Goal: Entertainment & Leisure: Consume media (video, audio)

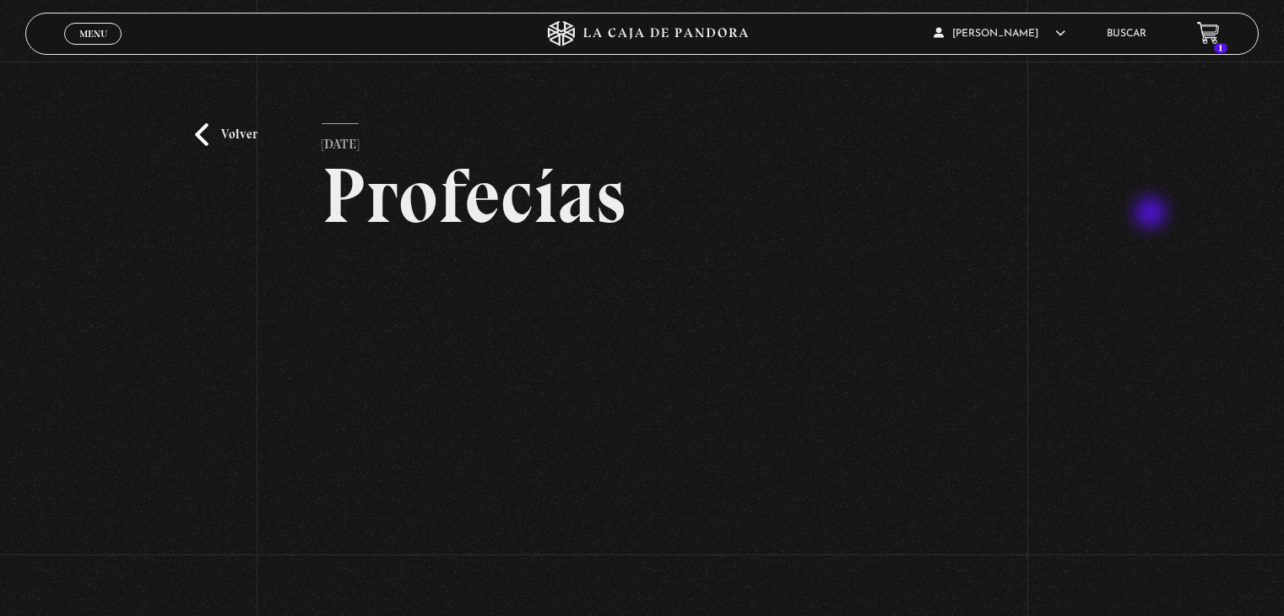
scroll to position [99, 0]
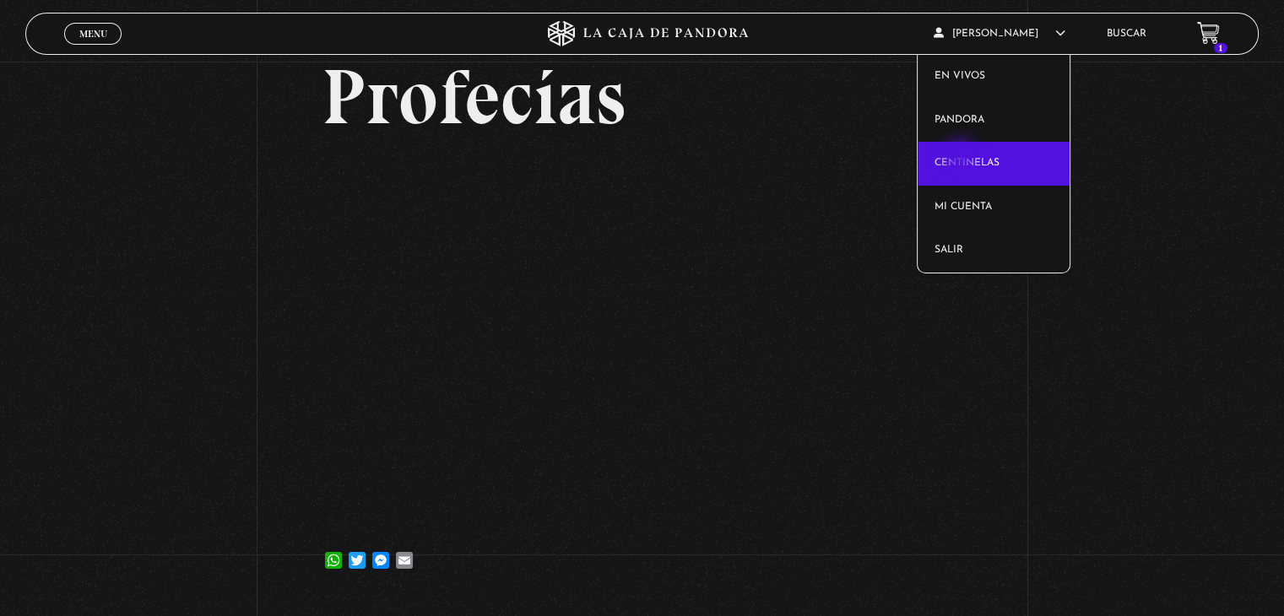
click at [961, 159] on link "Centinelas" at bounding box center [993, 164] width 153 height 44
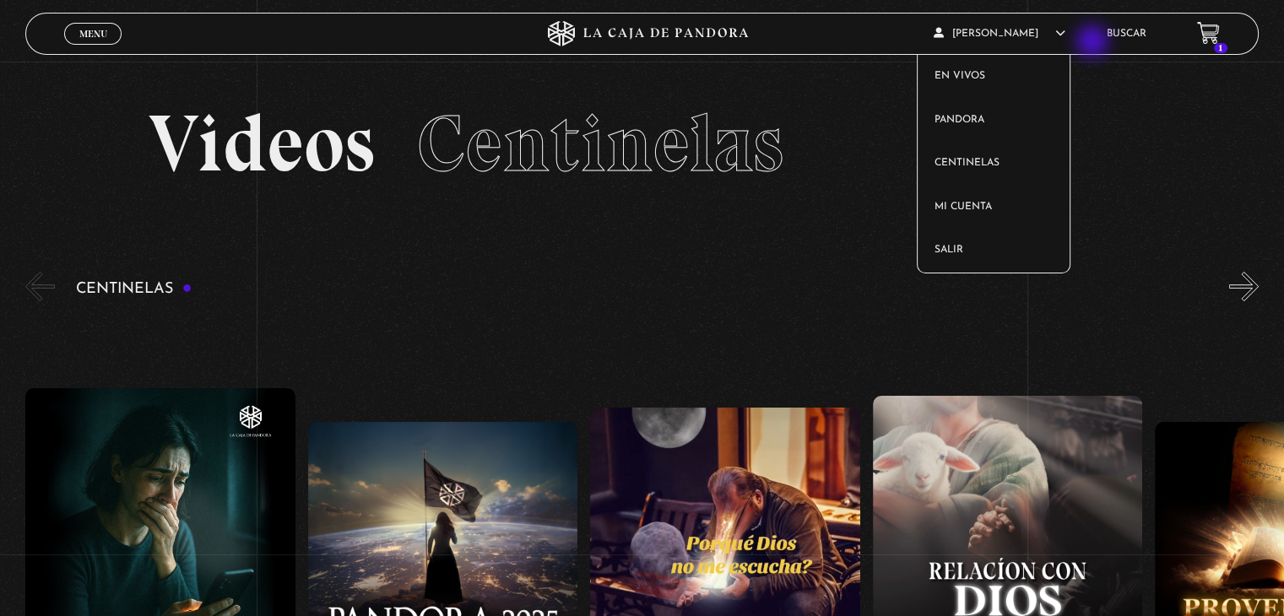
click at [1088, 43] on article "CLAUDIA GONZALEZ En vivos Pandora Centinelas Mi cuenta Salir" at bounding box center [1010, 34] width 154 height 40
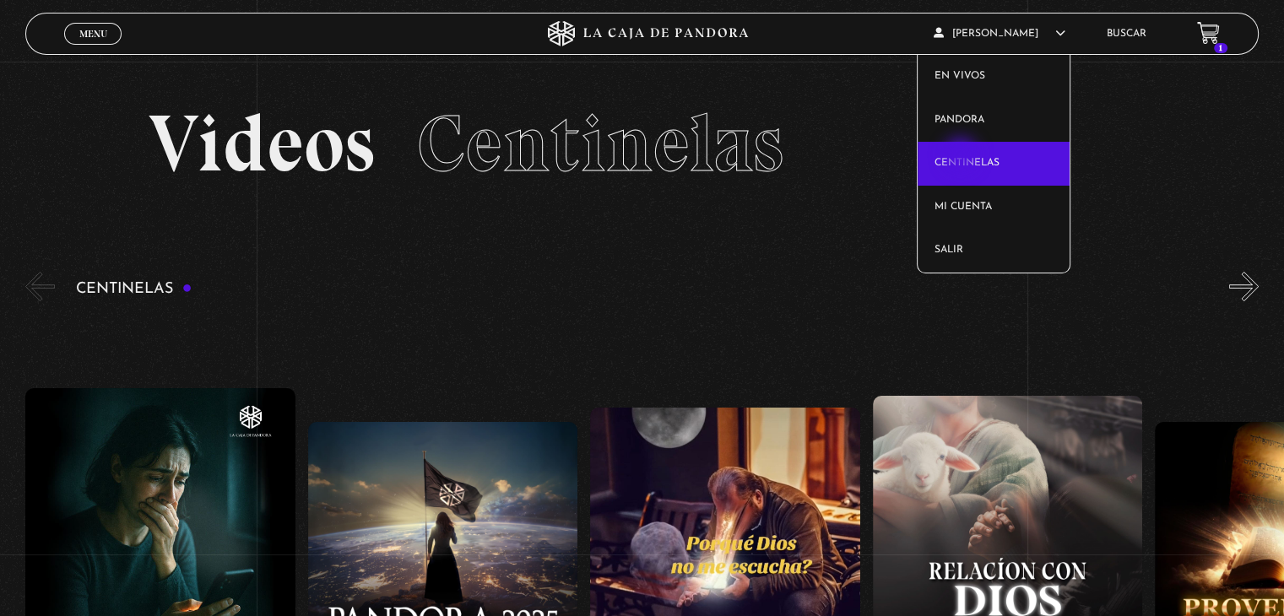
click at [962, 156] on link "Centinelas" at bounding box center [993, 164] width 153 height 44
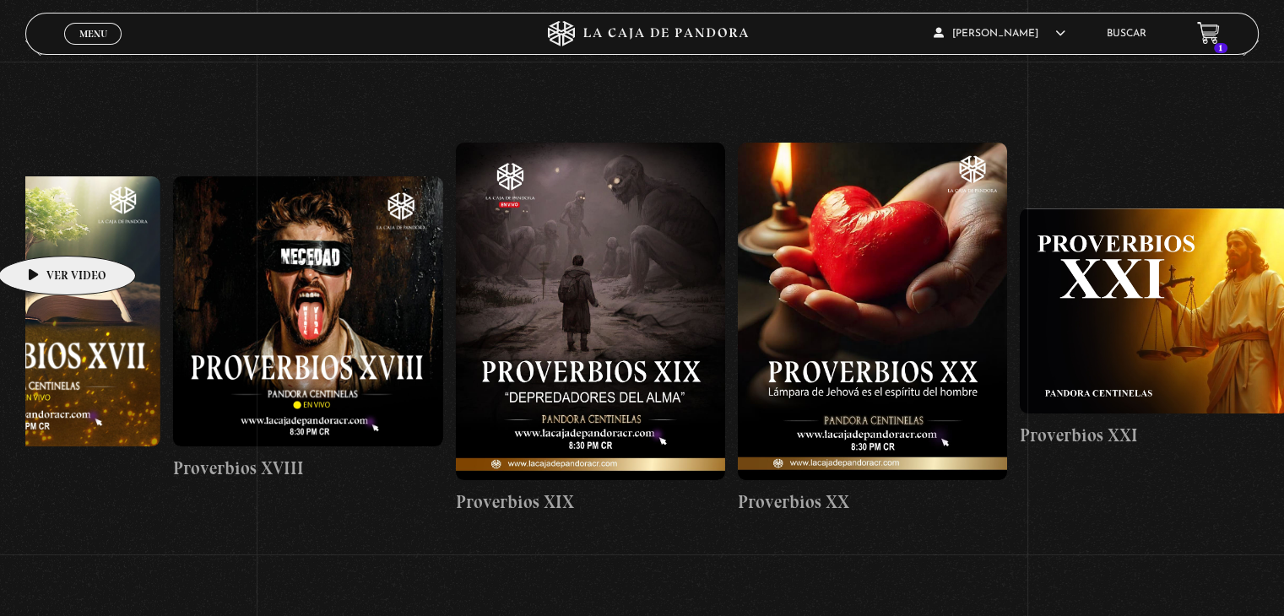
scroll to position [0, 5565]
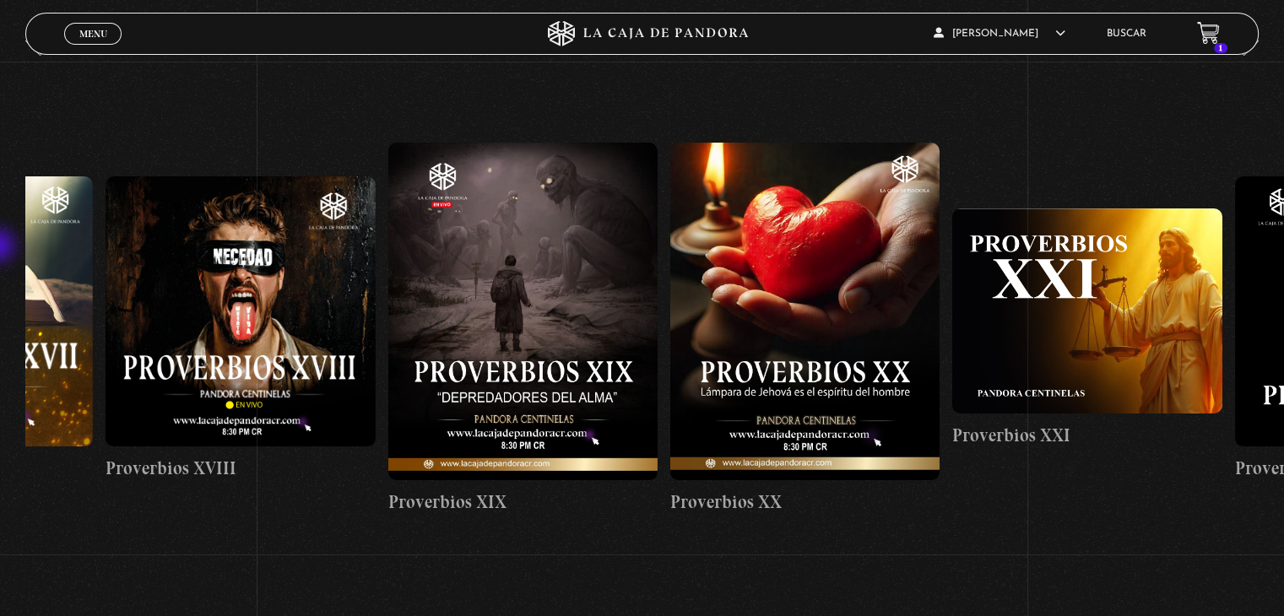
drag, startPoint x: 1136, startPoint y: 116, endPoint x: 0, endPoint y: 247, distance: 1143.6
click at [0, 247] on section "Centinelas" at bounding box center [642, 348] width 1284 height 651
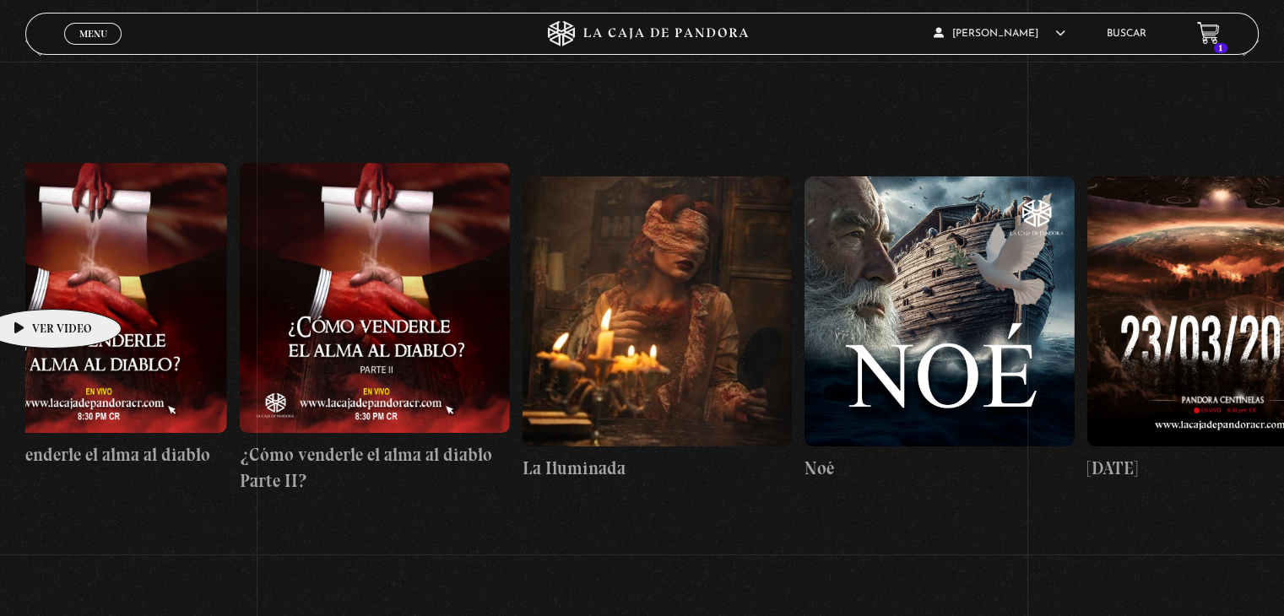
scroll to position [0, 11392]
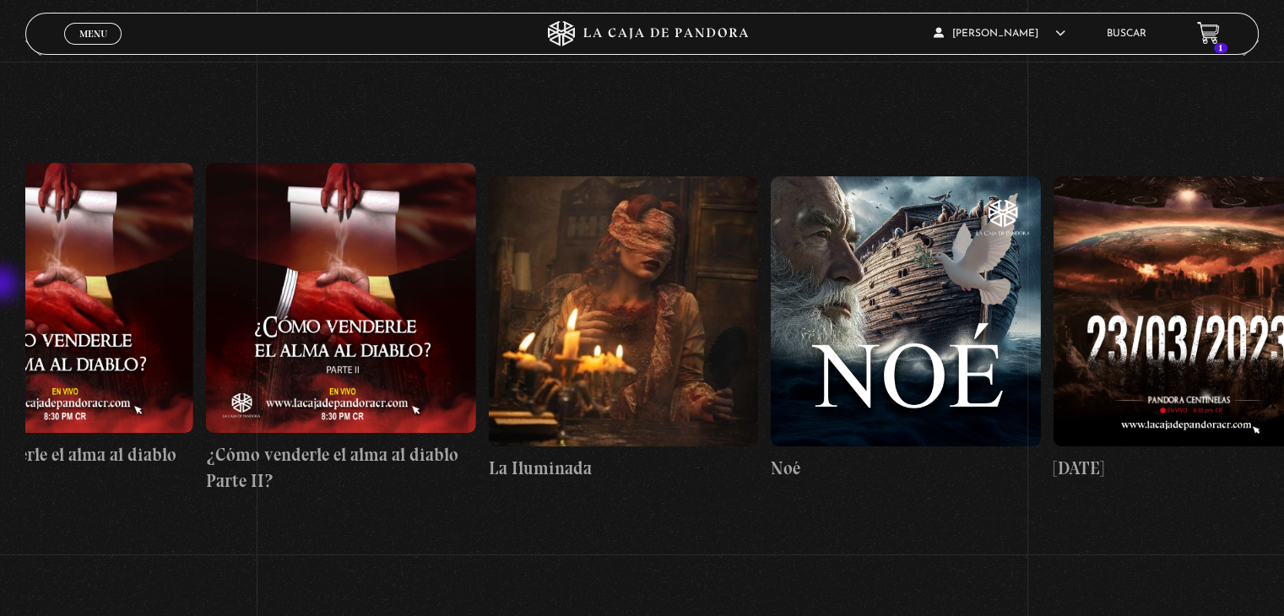
drag, startPoint x: 1186, startPoint y: 132, endPoint x: 6, endPoint y: 287, distance: 1190.1
click at [6, 287] on section "Centinelas" at bounding box center [642, 348] width 1284 height 651
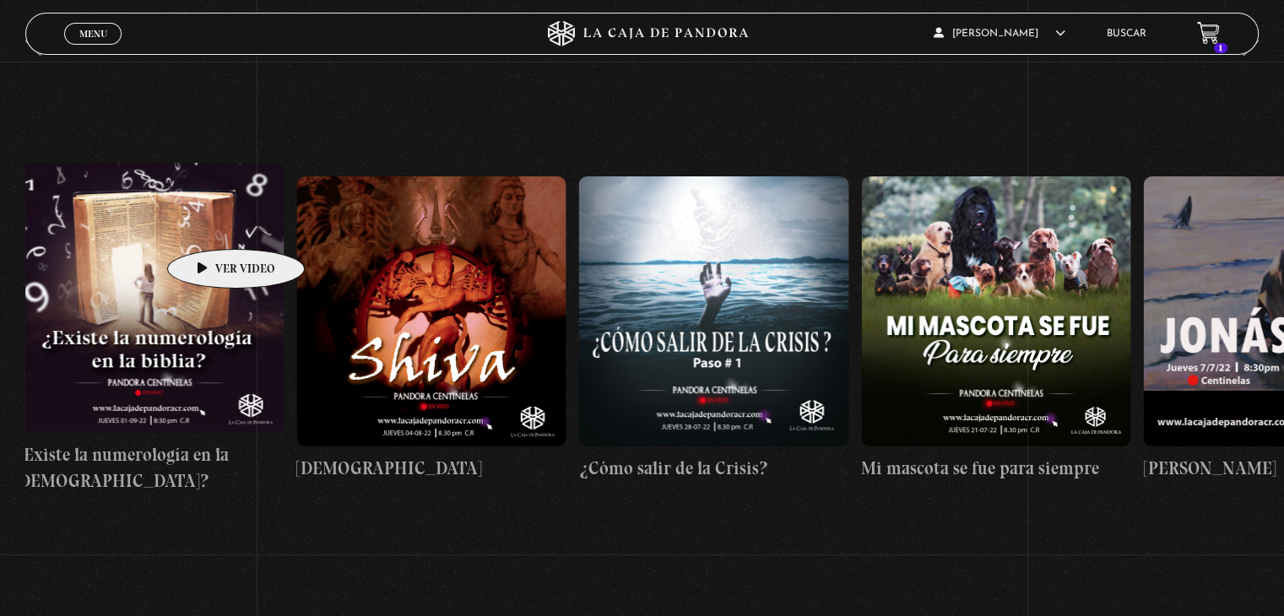
scroll to position [0, 16125]
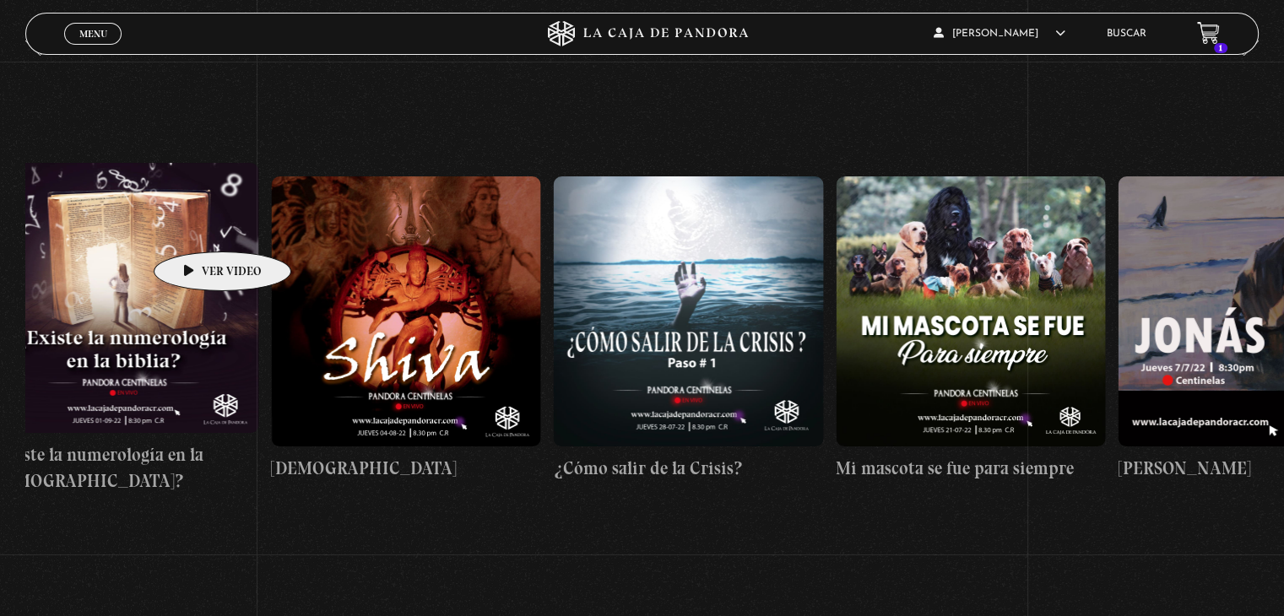
drag, startPoint x: 1138, startPoint y: 133, endPoint x: 196, endPoint y: 226, distance: 946.5
click at [196, 226] on div "Como manejar las malas noticias? Centinelas 2025 Por qué [DEMOGRAPHIC_DATA] no …" at bounding box center [412, 328] width 33025 height 521
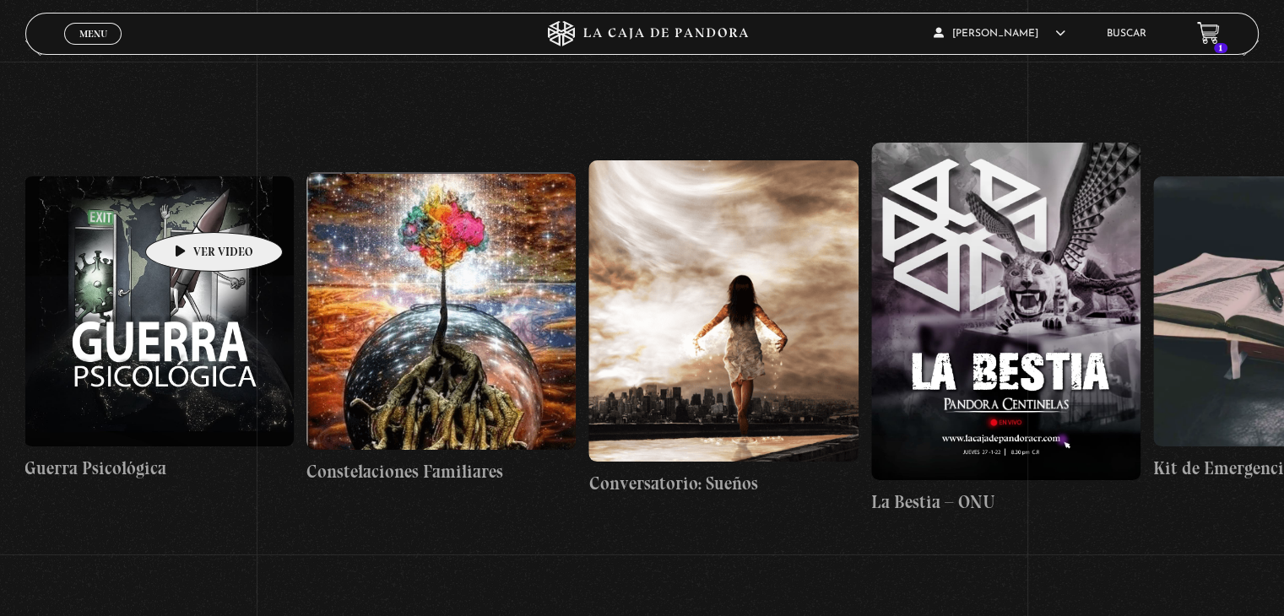
scroll to position [0, 20645]
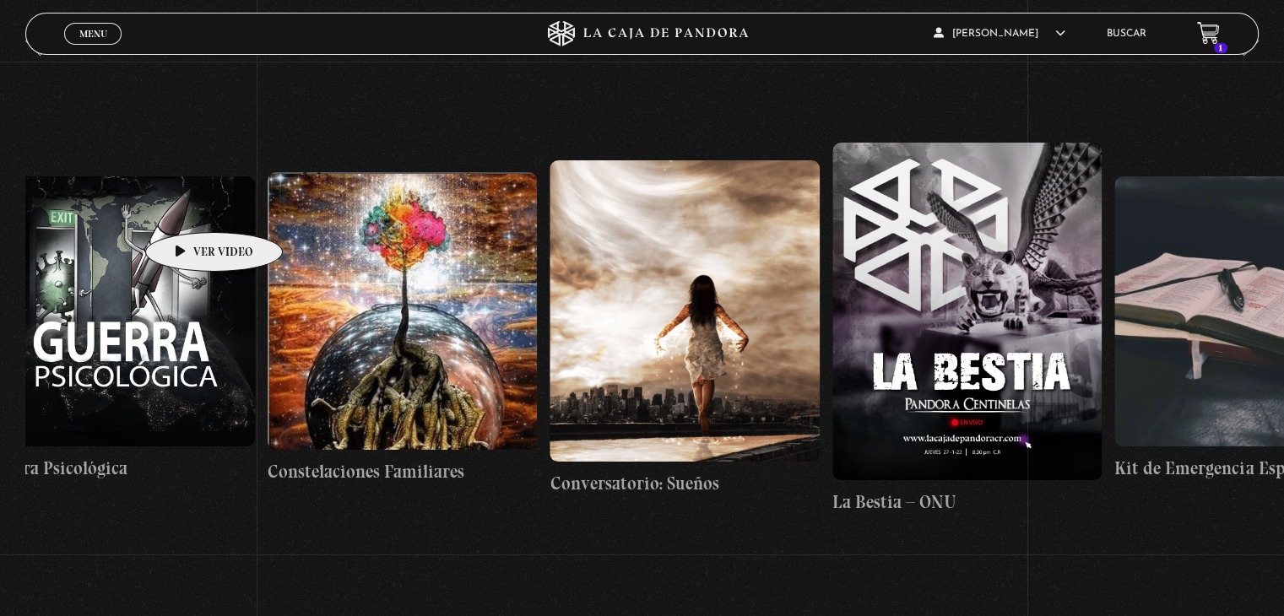
drag, startPoint x: 1087, startPoint y: 131, endPoint x: 187, endPoint y: 207, distance: 902.9
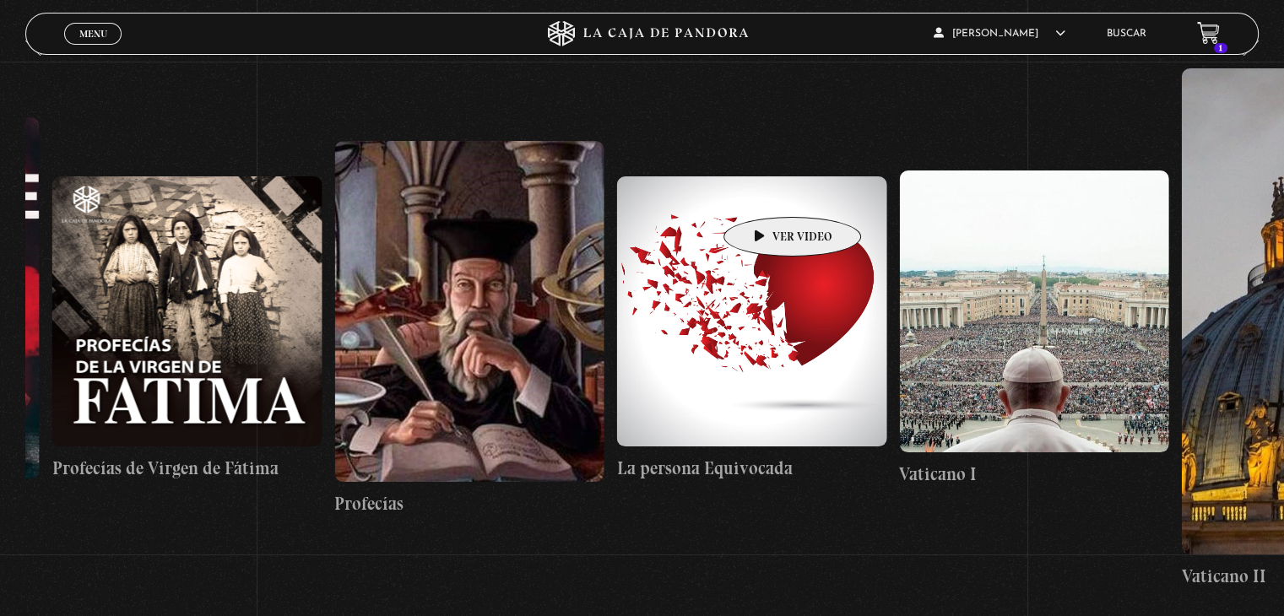
scroll to position [0, 23122]
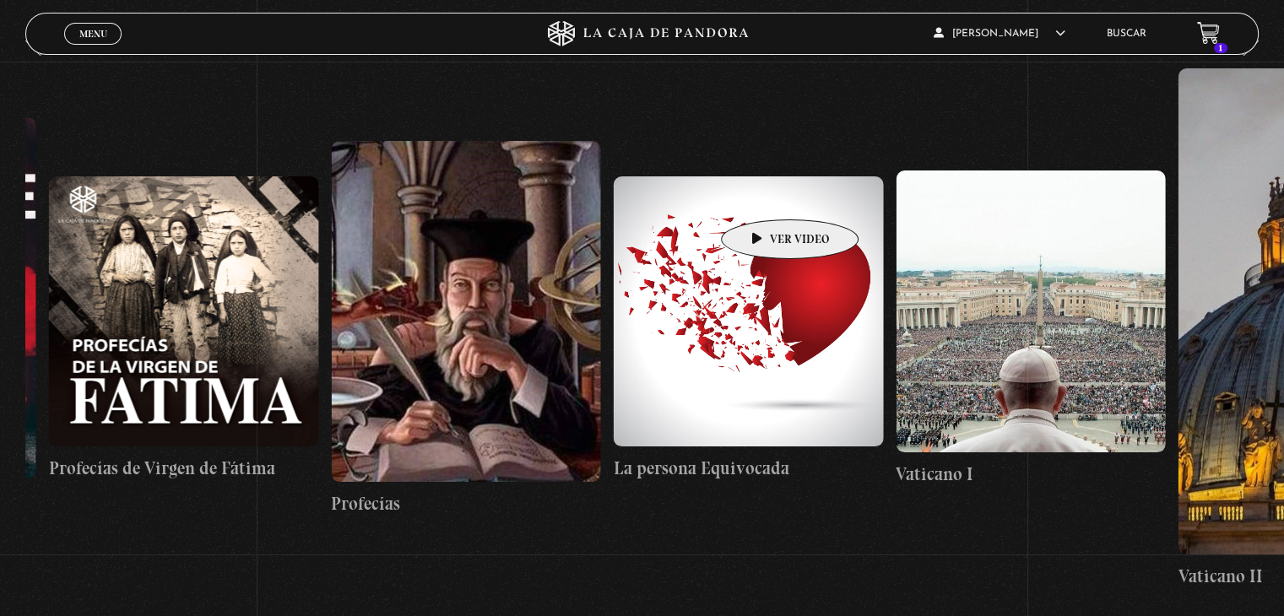
drag, startPoint x: 1256, startPoint y: 129, endPoint x: 763, endPoint y: 194, distance: 497.1
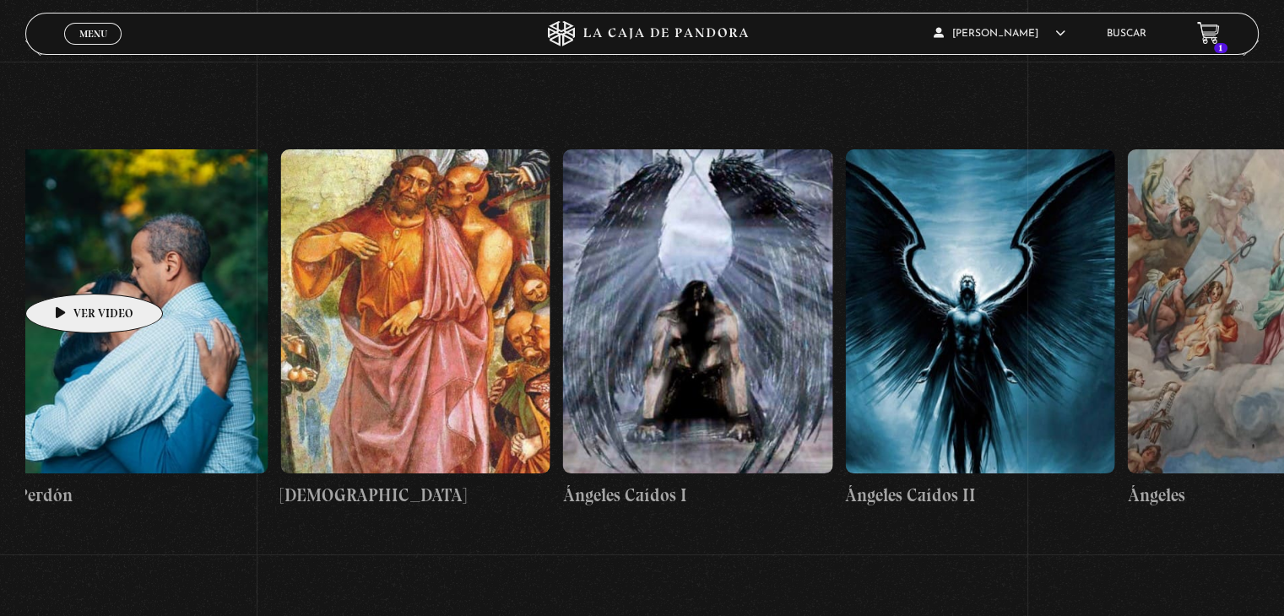
scroll to position [0, 29302]
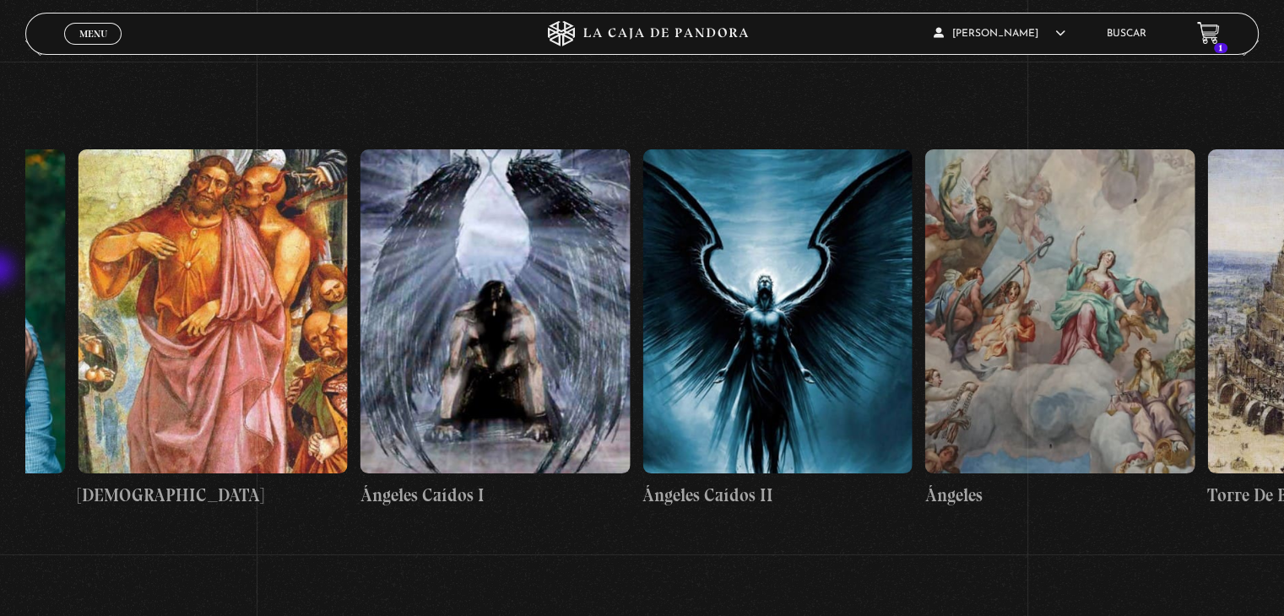
drag, startPoint x: 1259, startPoint y: 95, endPoint x: 0, endPoint y: 271, distance: 1271.4
click at [0, 271] on section "Centinelas" at bounding box center [642, 348] width 1284 height 651
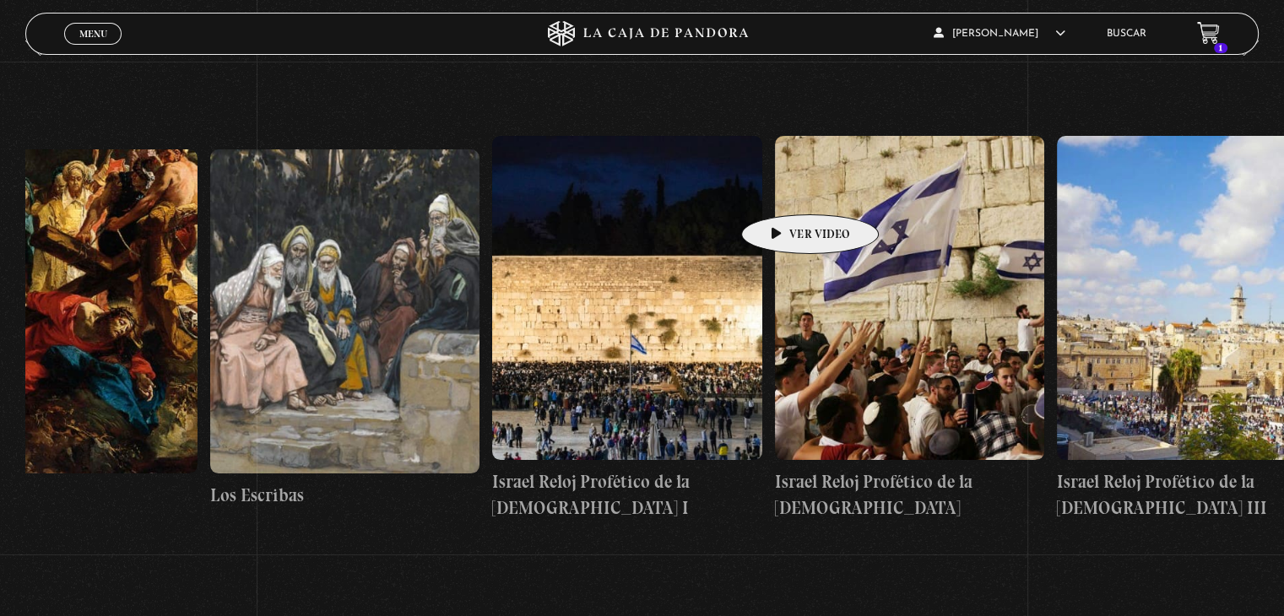
scroll to position [0, 31754]
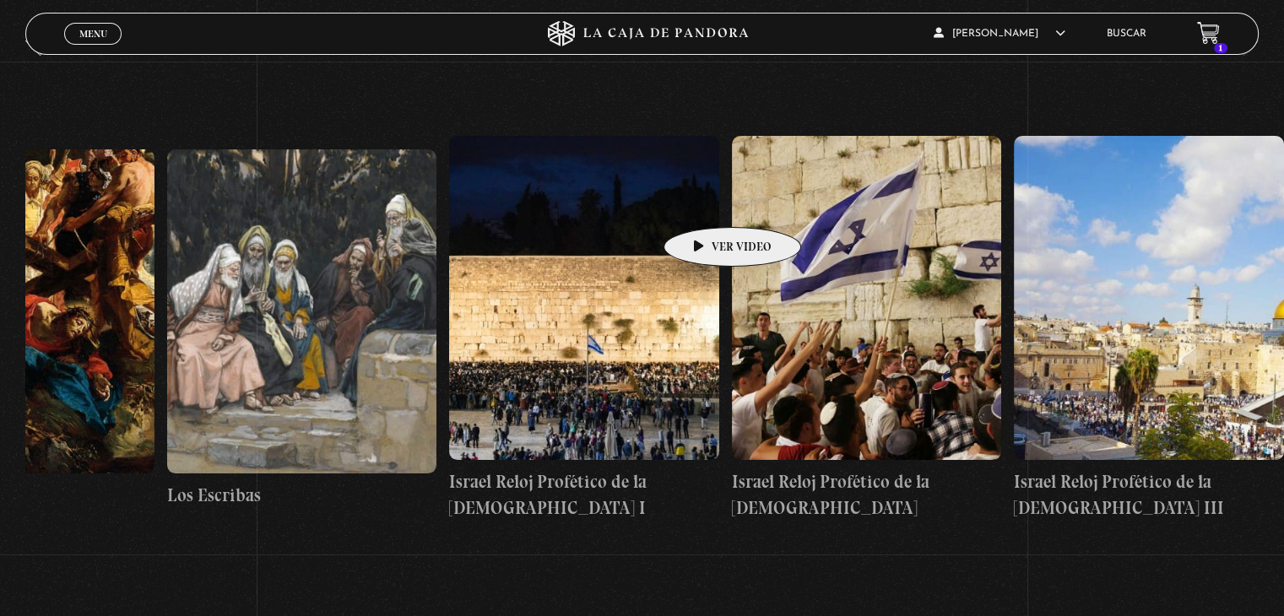
drag, startPoint x: 1259, startPoint y: 126, endPoint x: 703, endPoint y: 202, distance: 561.3
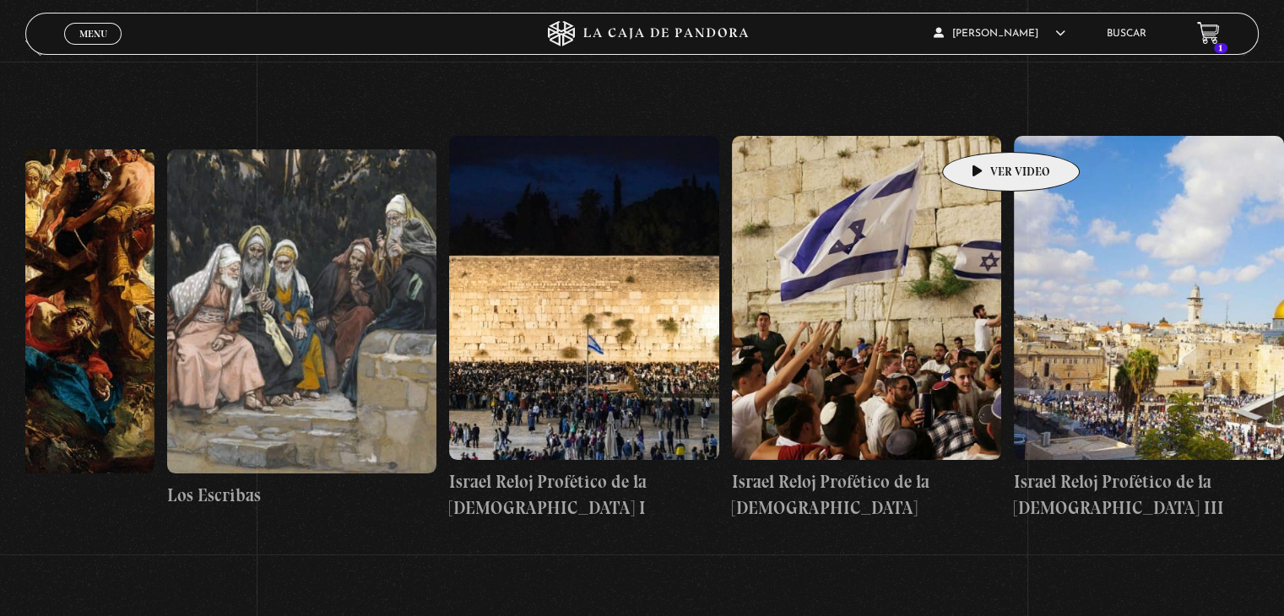
drag, startPoint x: 1180, startPoint y: 112, endPoint x: 940, endPoint y: 126, distance: 240.1
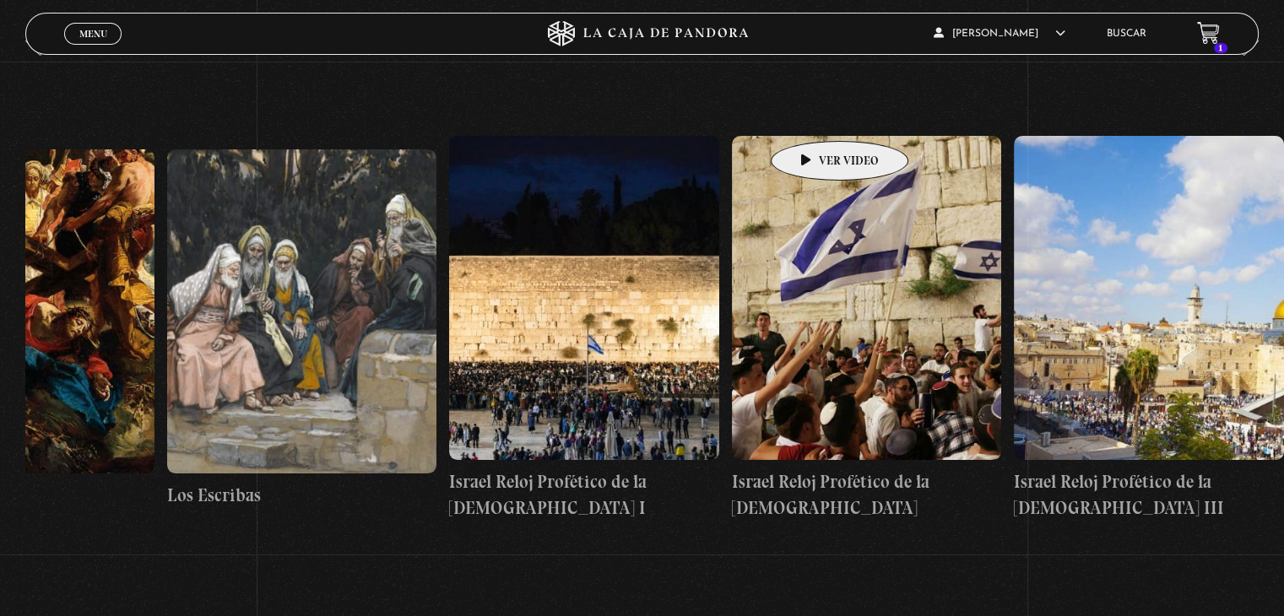
scroll to position [0, 31742]
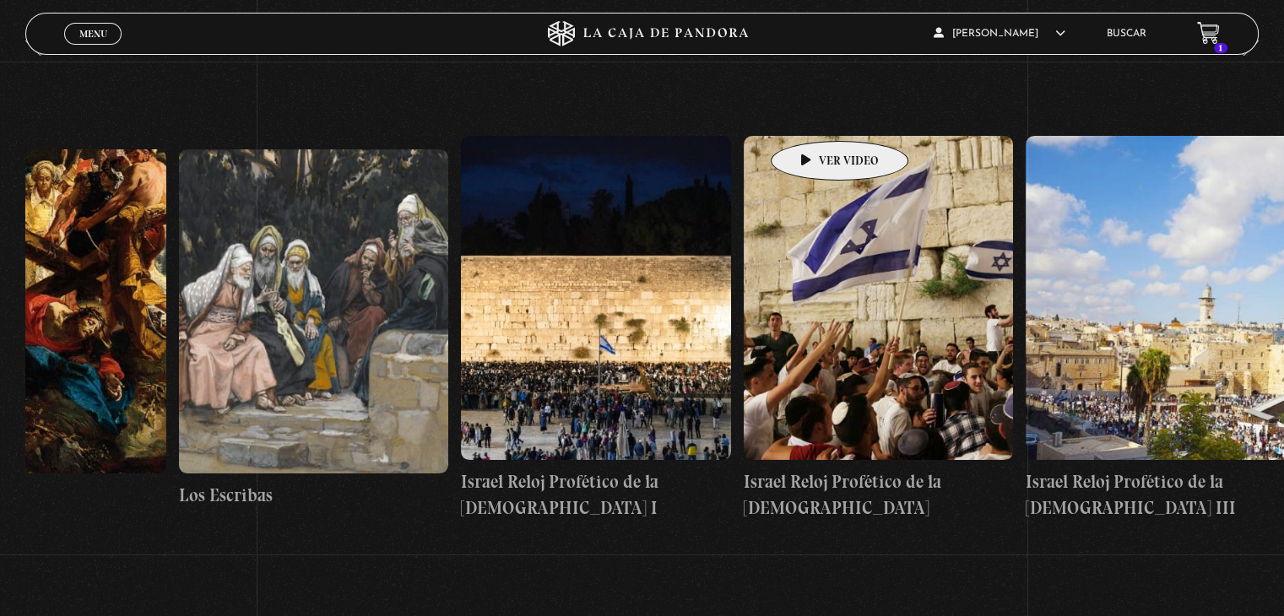
drag, startPoint x: 1195, startPoint y: 97, endPoint x: 814, endPoint y: 116, distance: 381.9
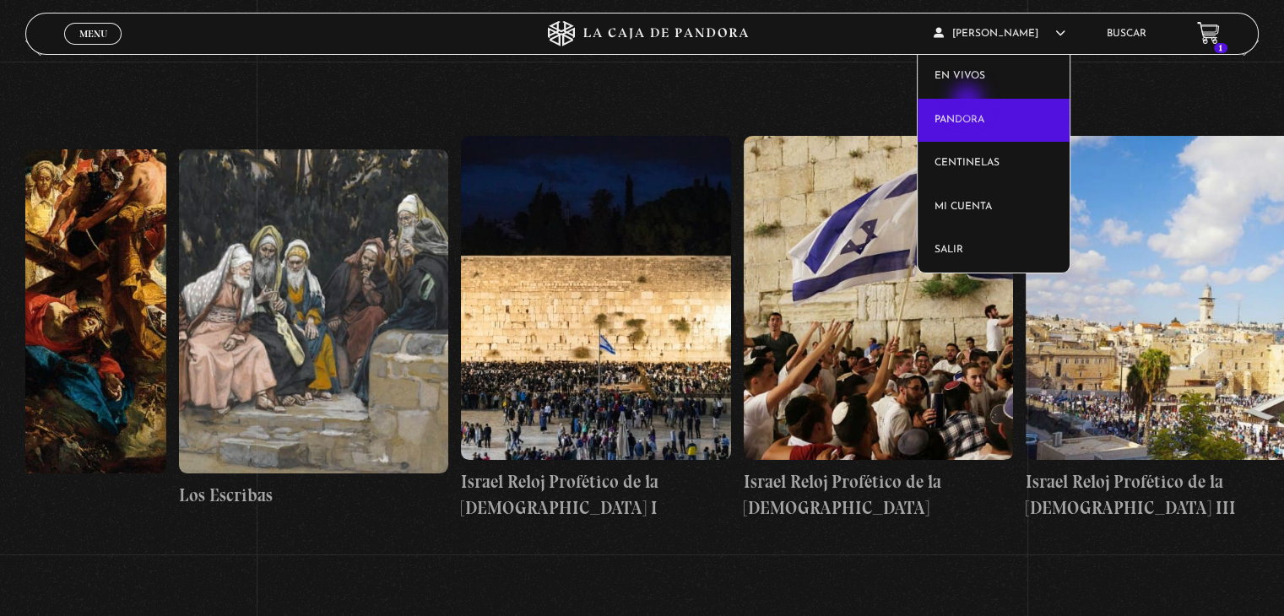
click at [969, 102] on link "Pandora" at bounding box center [993, 121] width 153 height 44
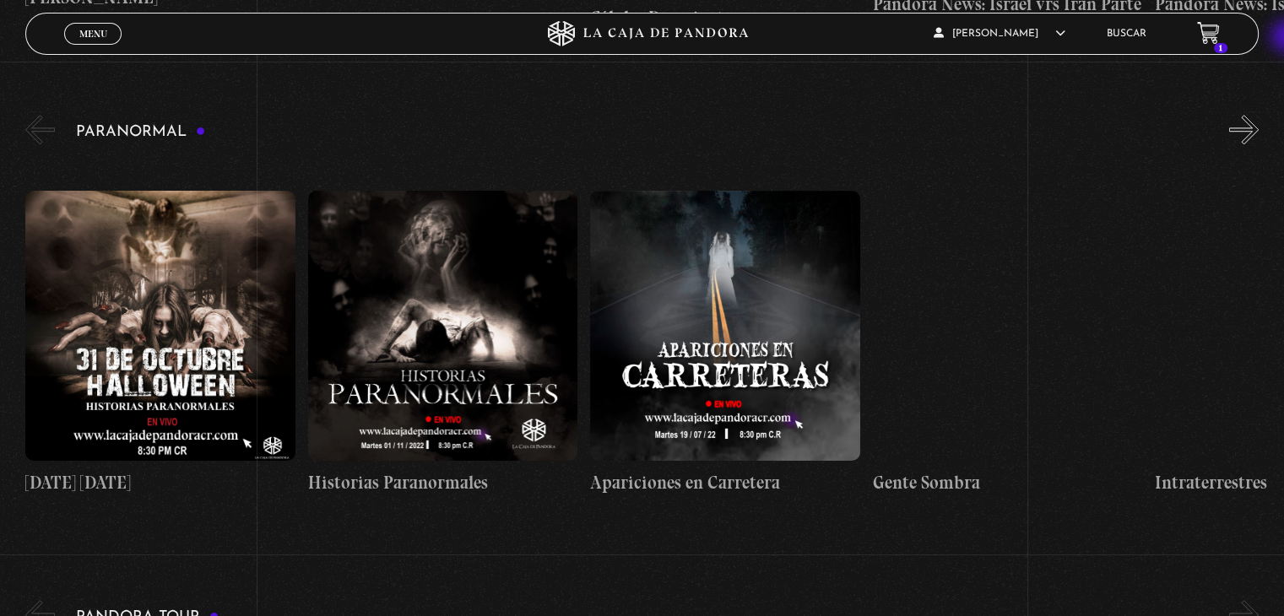
scroll to position [1685, 0]
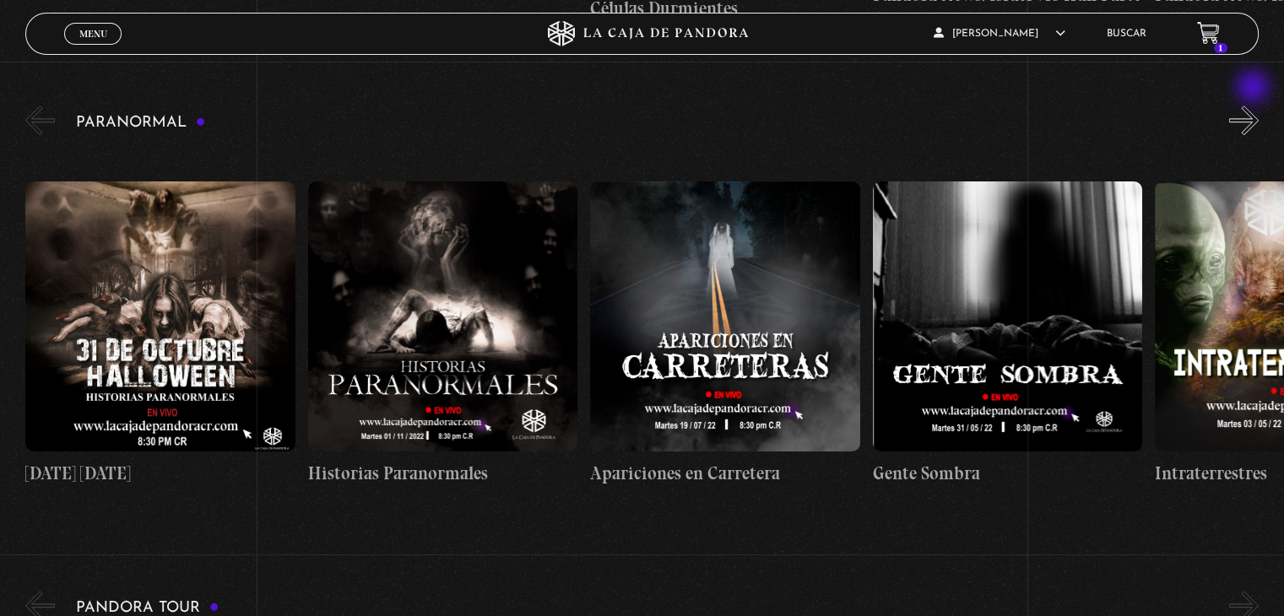
click at [1254, 105] on button "»" at bounding box center [1244, 120] width 30 height 30
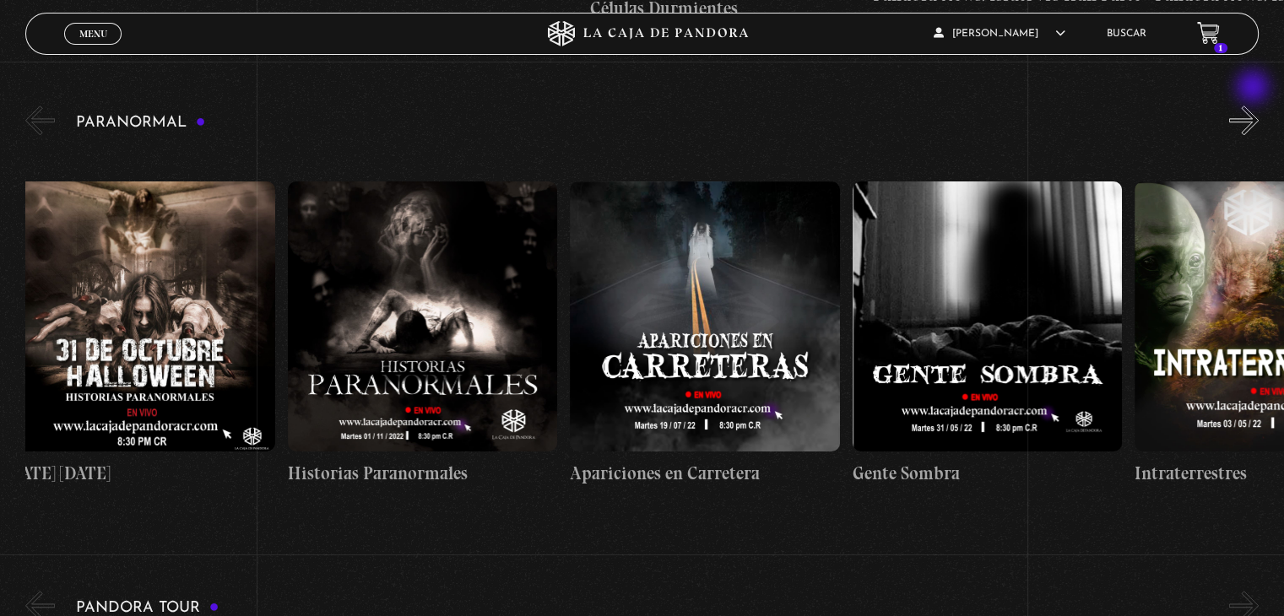
click at [1254, 105] on button "»" at bounding box center [1244, 120] width 30 height 30
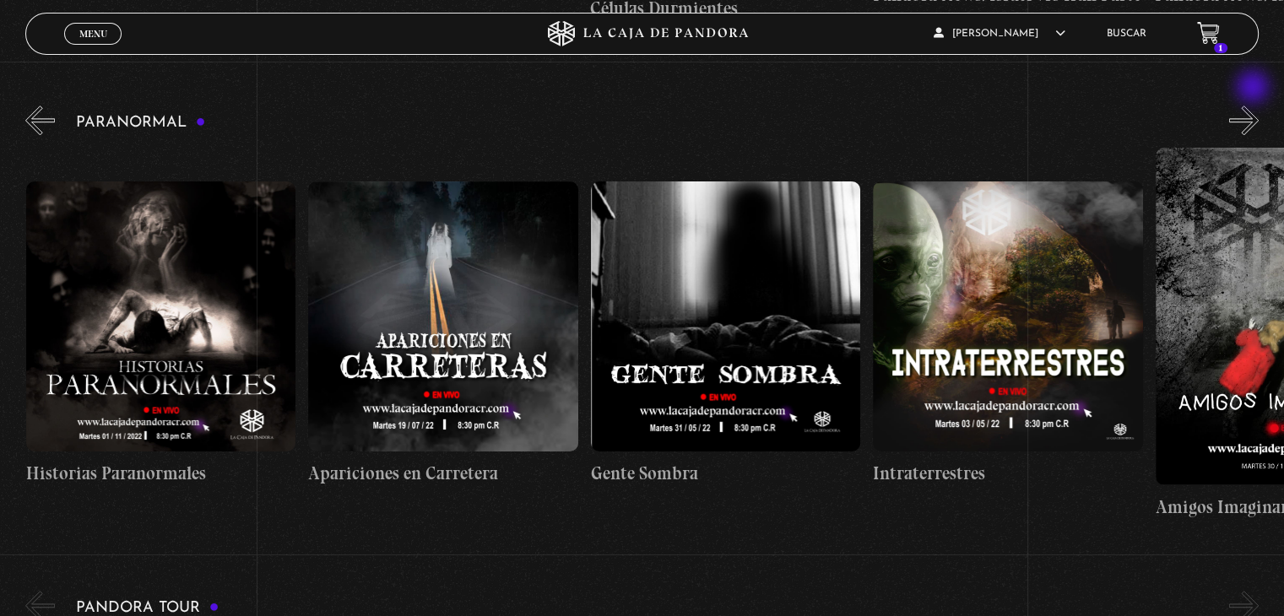
click at [1254, 105] on button "»" at bounding box center [1244, 120] width 30 height 30
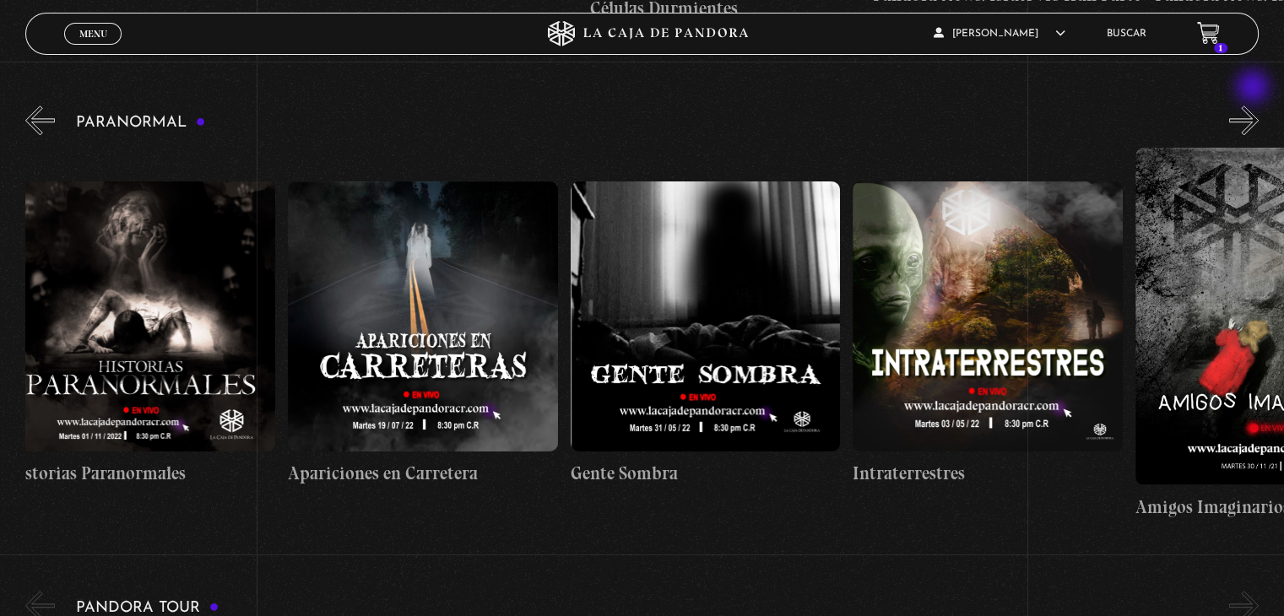
click at [1254, 105] on button "»" at bounding box center [1244, 120] width 30 height 30
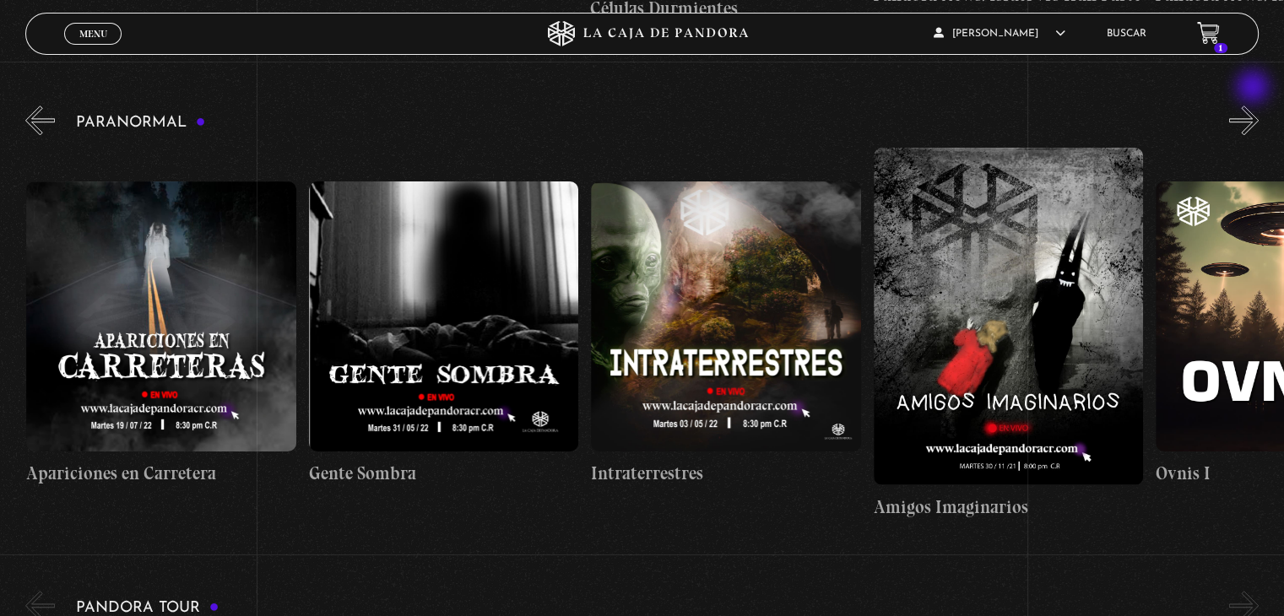
click at [1254, 105] on button "»" at bounding box center [1244, 120] width 30 height 30
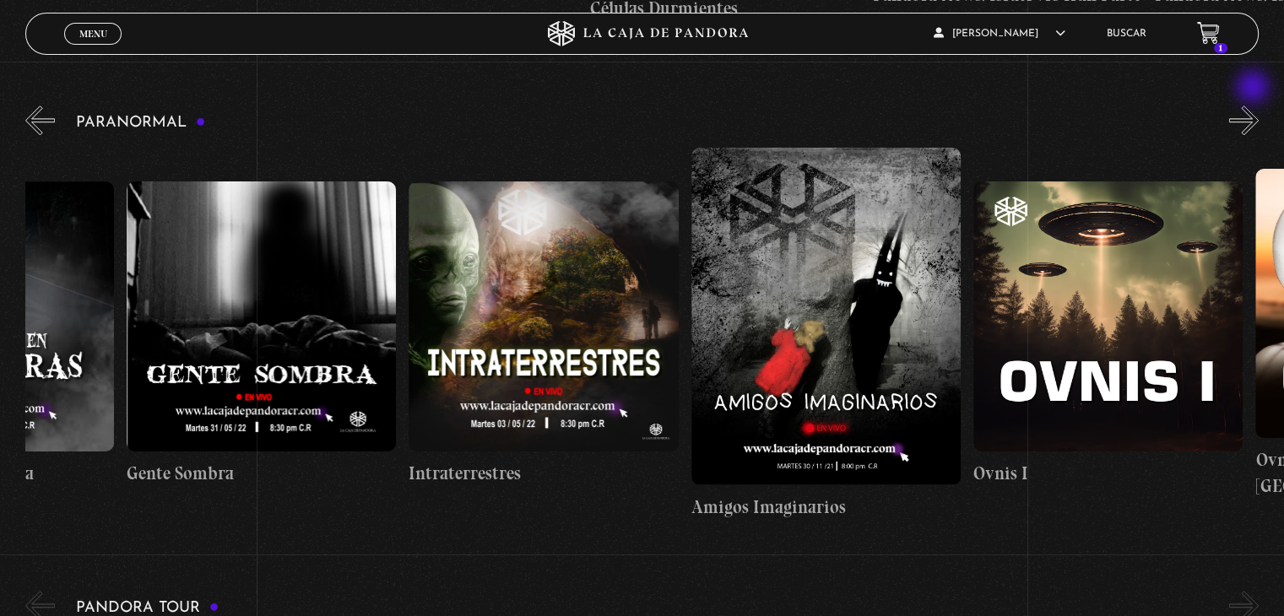
click at [1254, 105] on button "»" at bounding box center [1244, 120] width 30 height 30
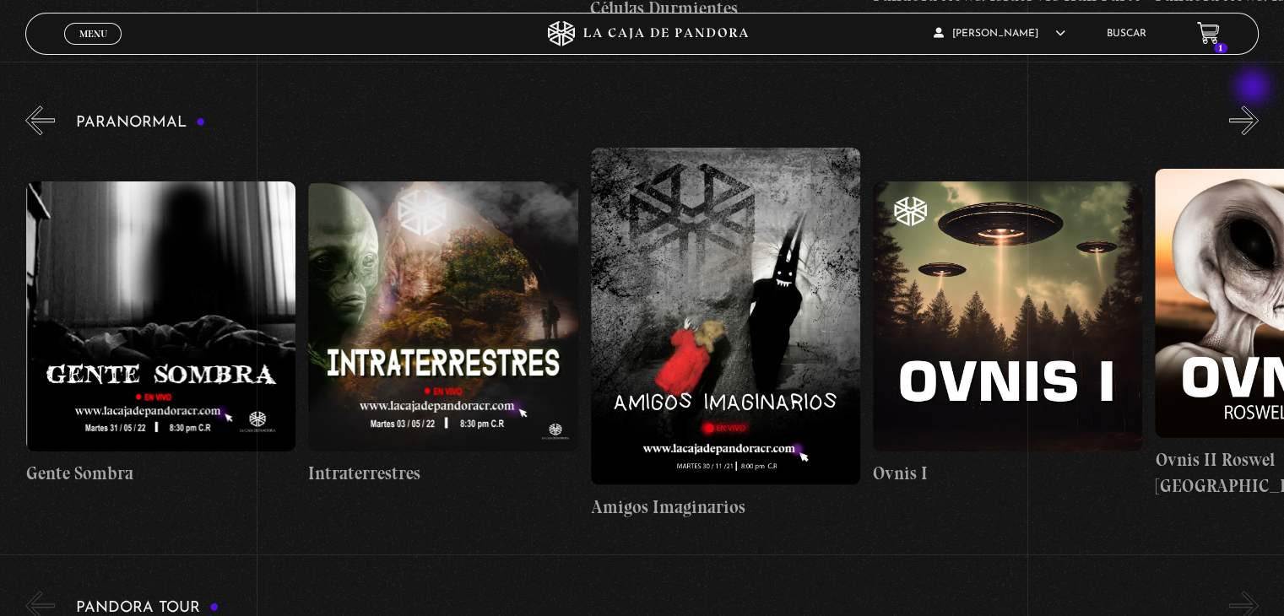
click at [1254, 105] on button "»" at bounding box center [1244, 120] width 30 height 30
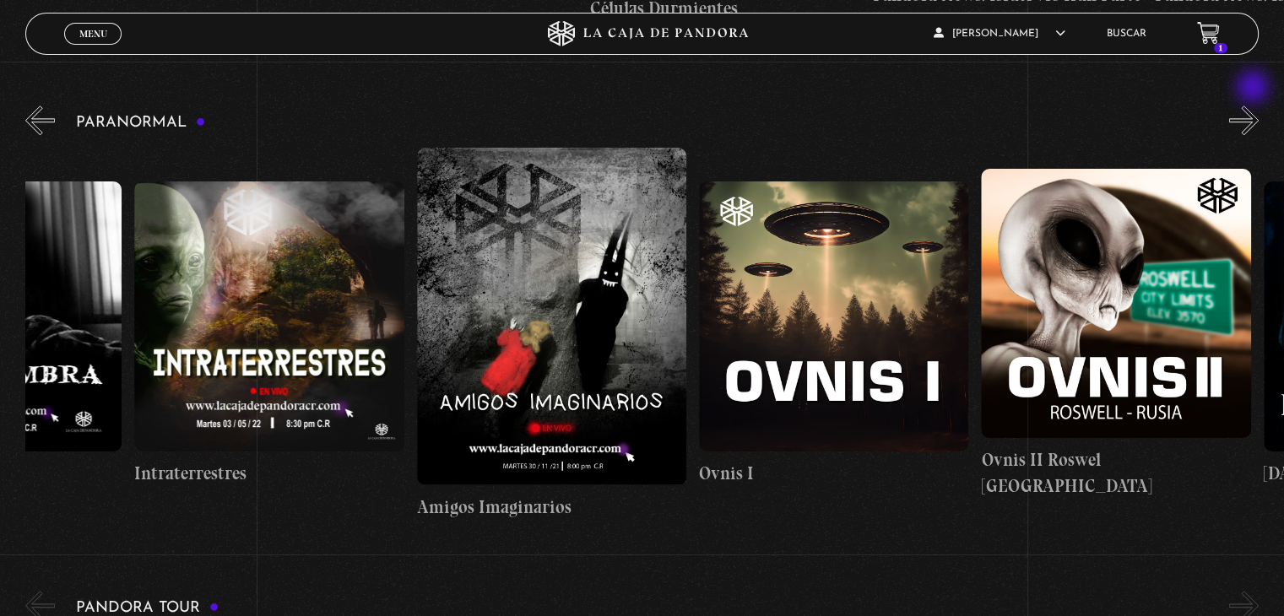
click at [1254, 105] on button "»" at bounding box center [1244, 120] width 30 height 30
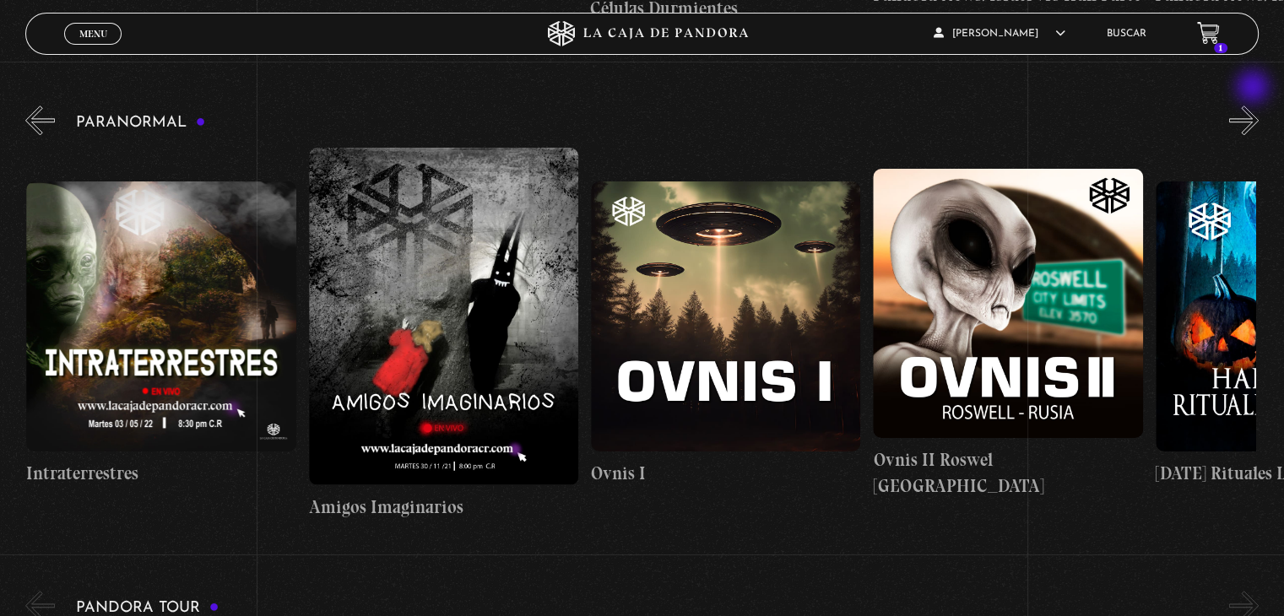
click at [1254, 105] on button "»" at bounding box center [1244, 120] width 30 height 30
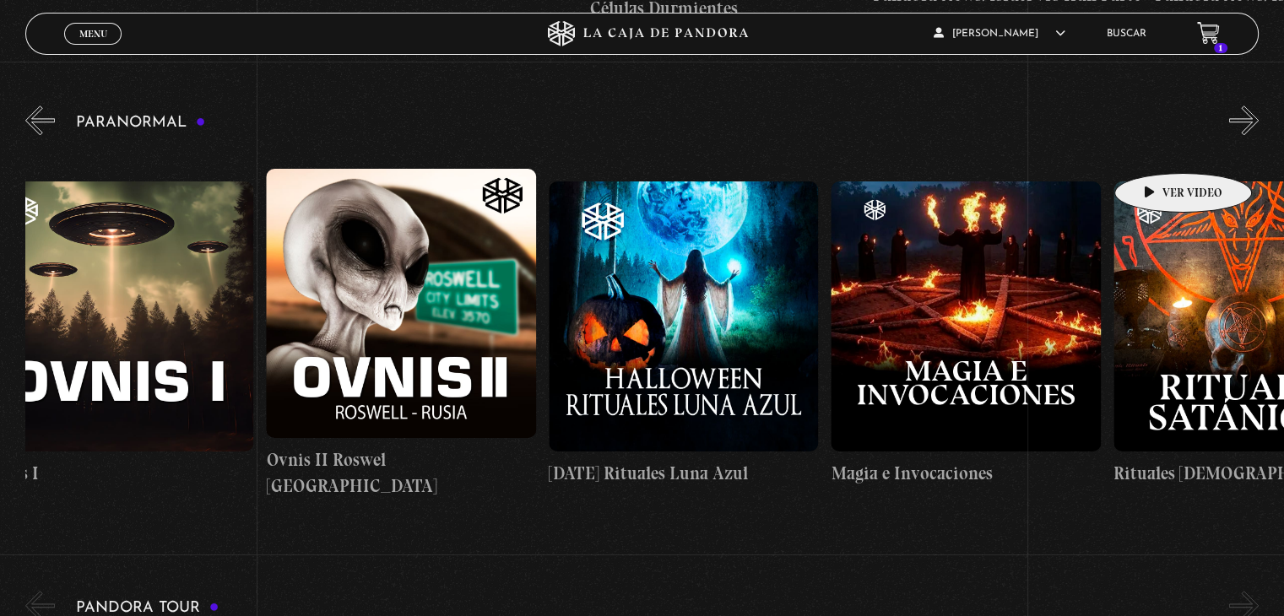
scroll to position [0, 1834]
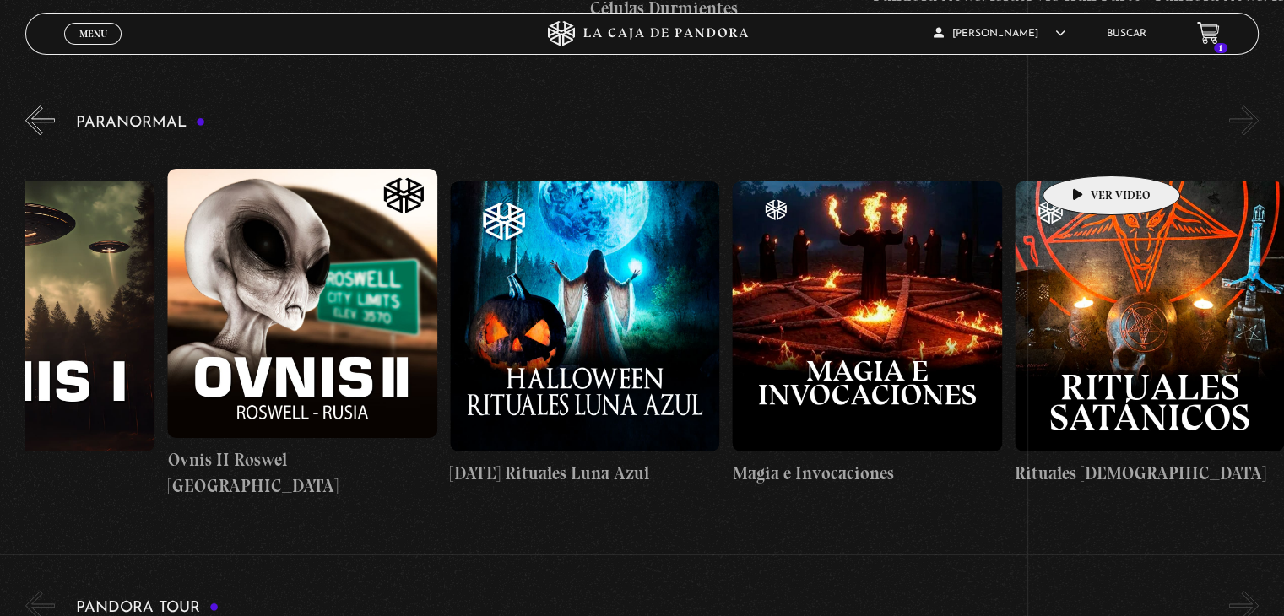
drag, startPoint x: 1223, startPoint y: 146, endPoint x: 1085, endPoint y: 150, distance: 138.5
drag, startPoint x: 1161, startPoint y: 116, endPoint x: 1035, endPoint y: 138, distance: 128.5
click at [1035, 138] on div "Paranormal 31 Octubre Halloween Historias Paranormales Apariciones en Carretera…" at bounding box center [654, 311] width 1258 height 418
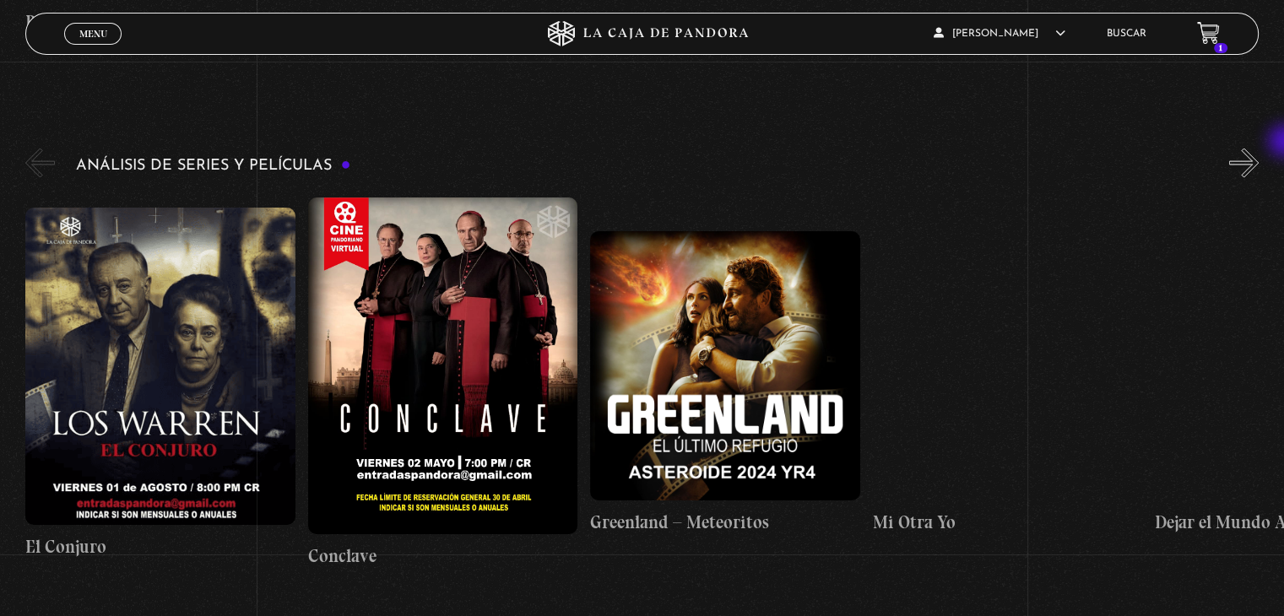
scroll to position [3124, 0]
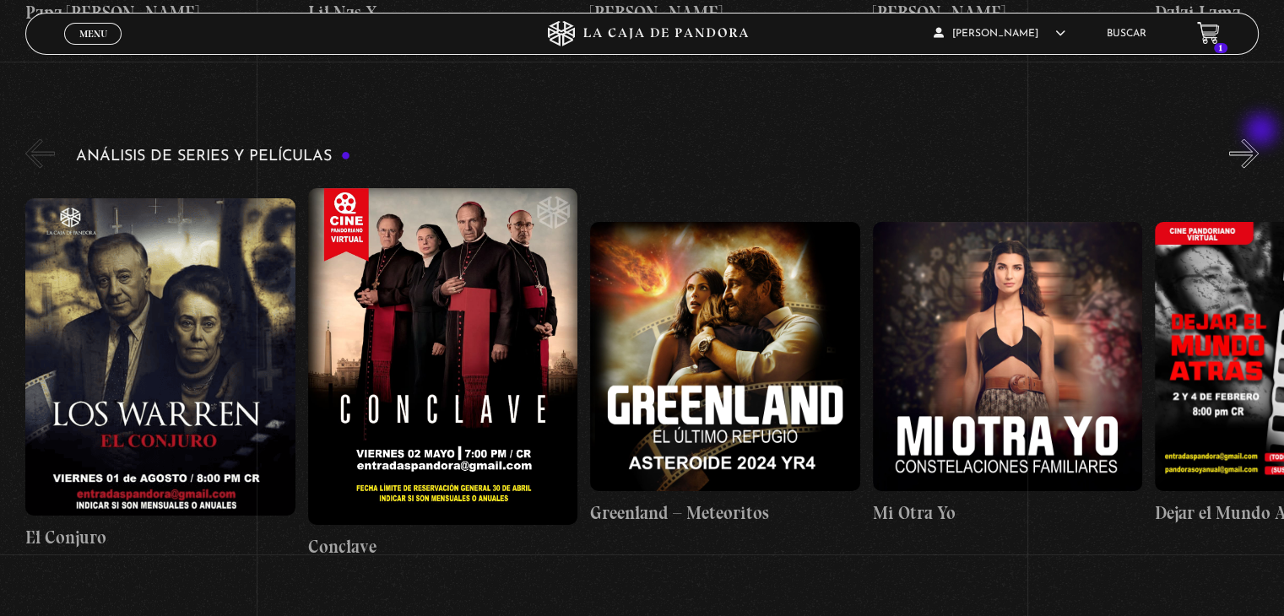
click at [1258, 138] on button "»" at bounding box center [1244, 153] width 30 height 30
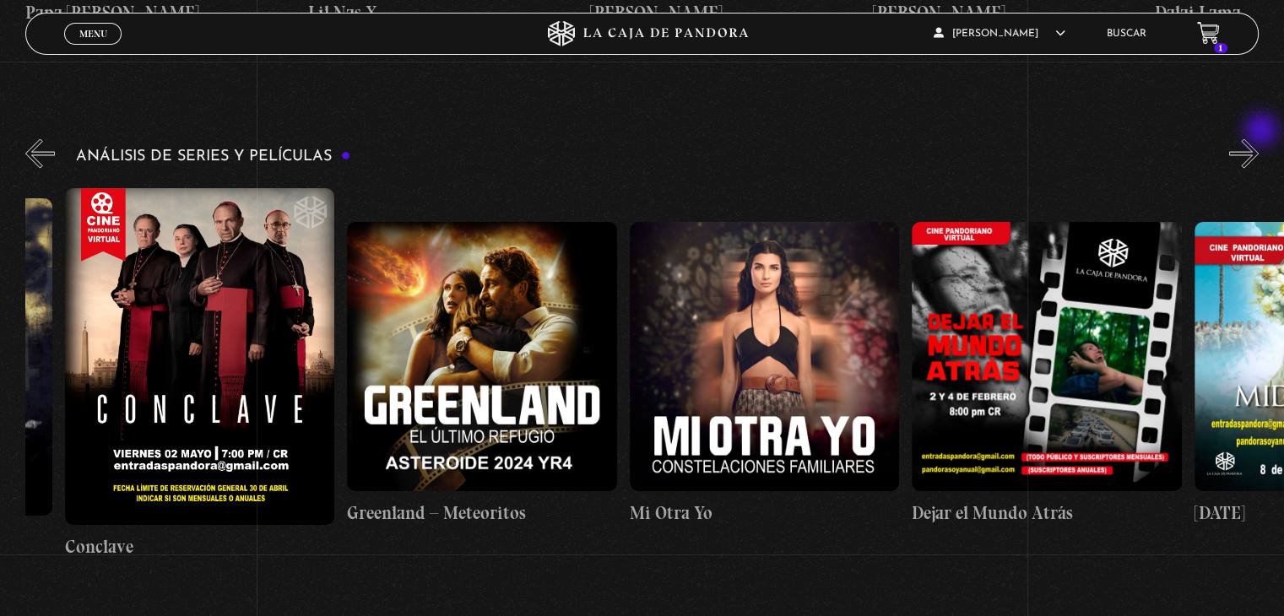
click at [1258, 138] on button "»" at bounding box center [1244, 153] width 30 height 30
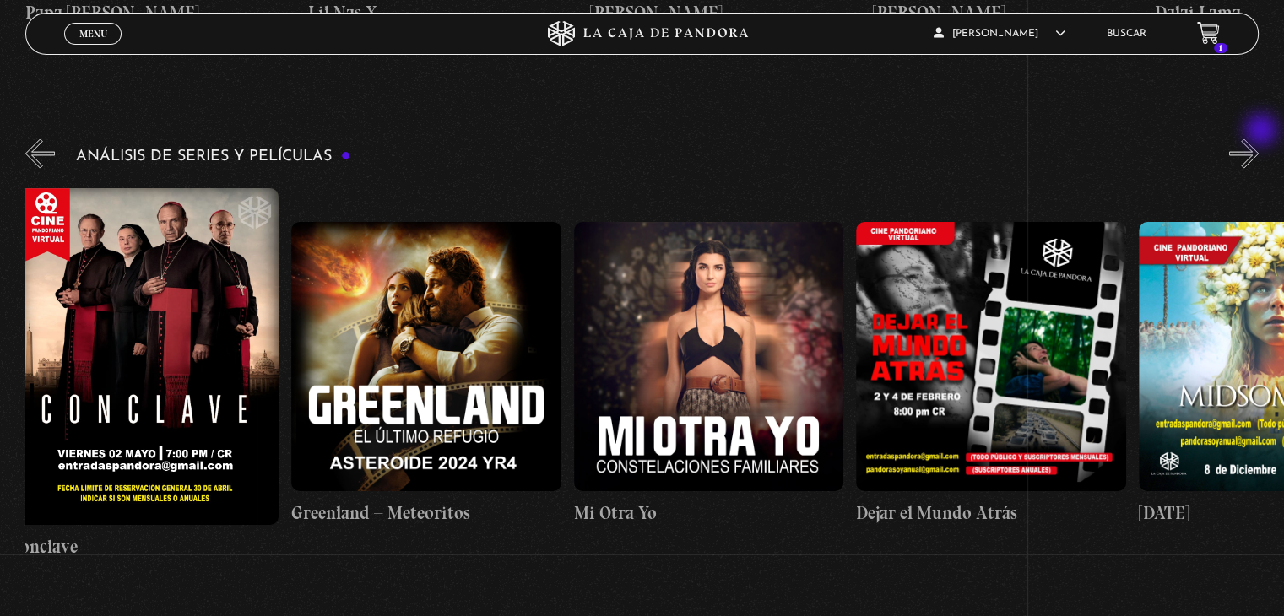
click at [1258, 138] on button "»" at bounding box center [1244, 153] width 30 height 30
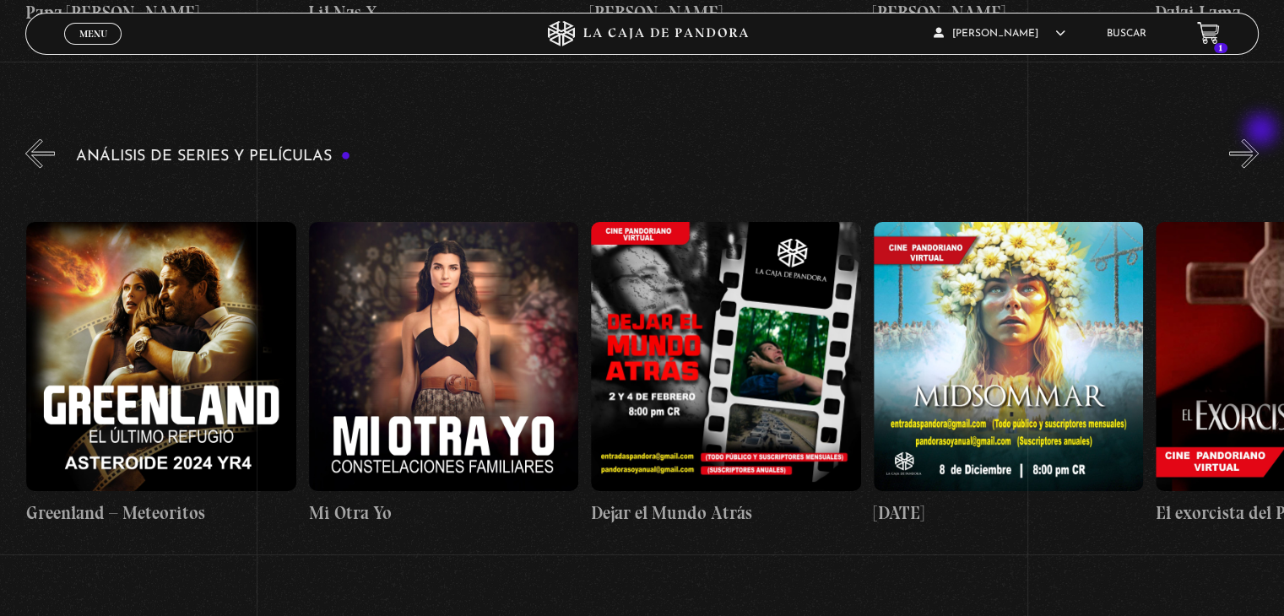
click at [1258, 138] on button "»" at bounding box center [1244, 153] width 30 height 30
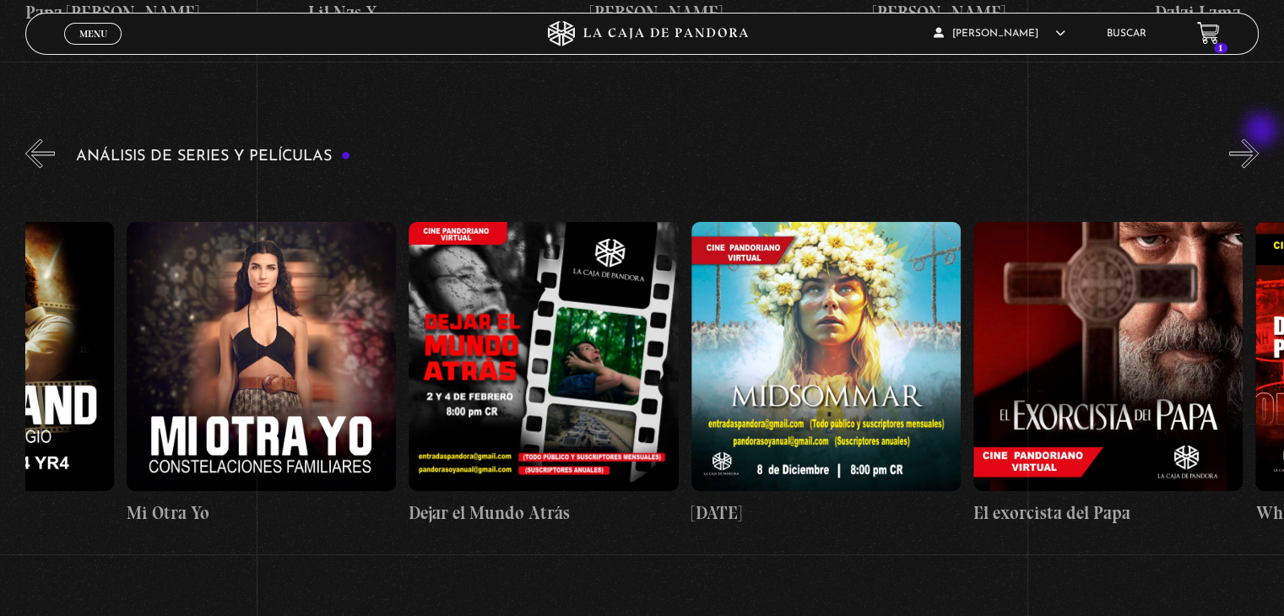
click at [1258, 138] on button "»" at bounding box center [1244, 153] width 30 height 30
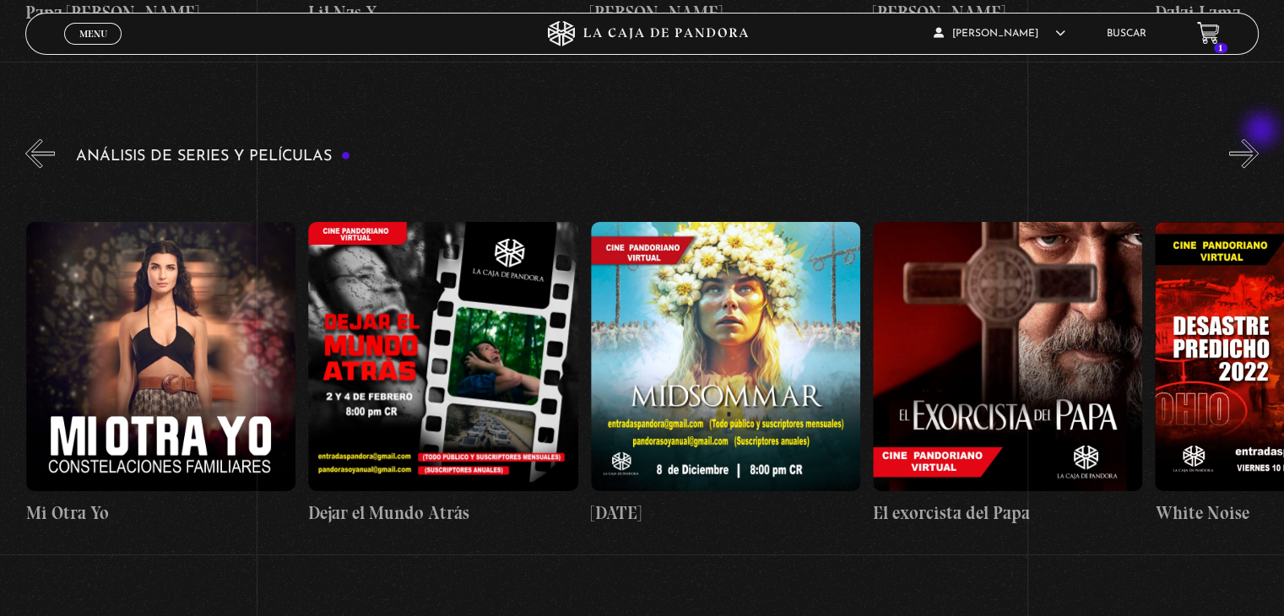
click at [1258, 138] on button "»" at bounding box center [1244, 153] width 30 height 30
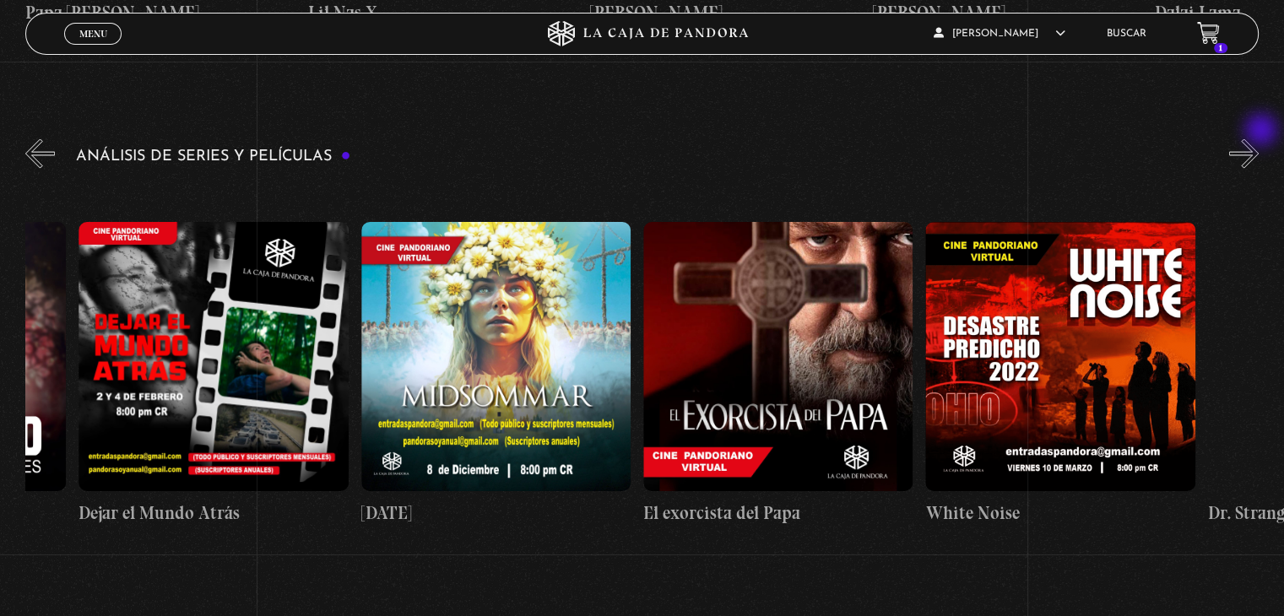
click at [1258, 138] on button "»" at bounding box center [1244, 153] width 30 height 30
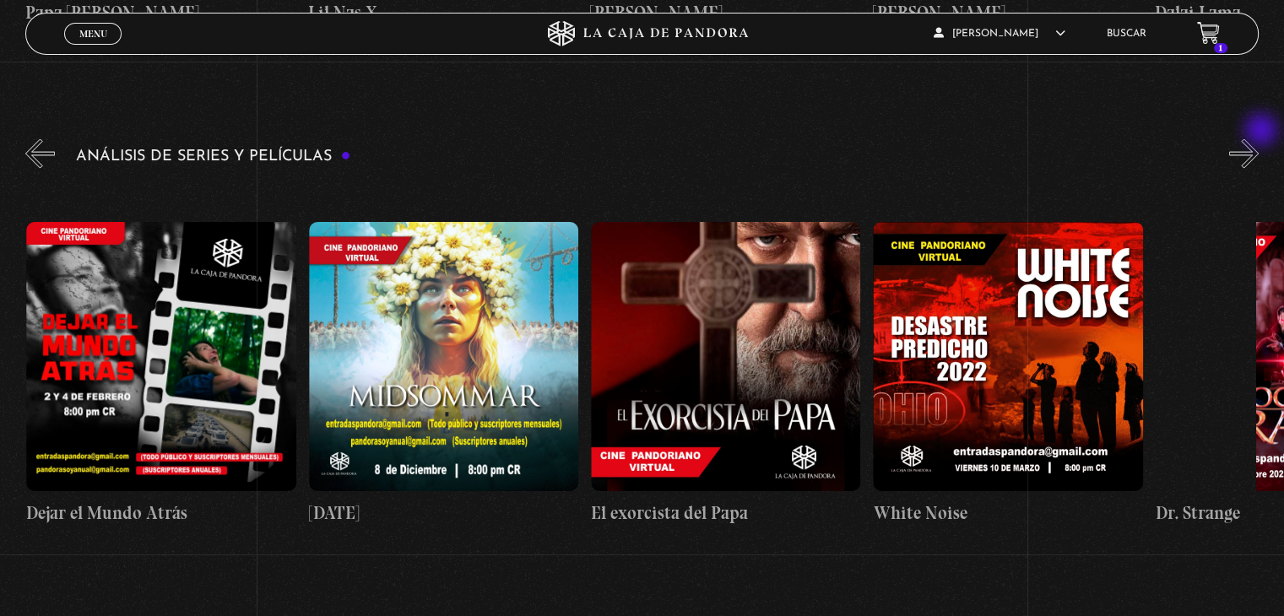
click at [1258, 138] on button "»" at bounding box center [1244, 153] width 30 height 30
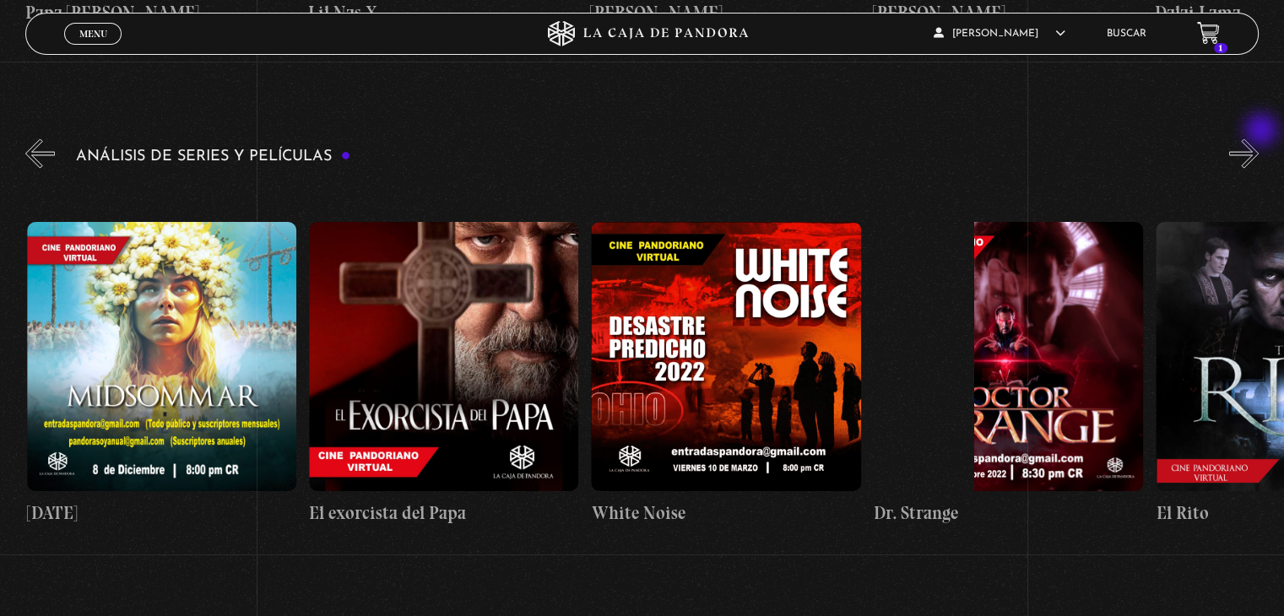
scroll to position [0, 1411]
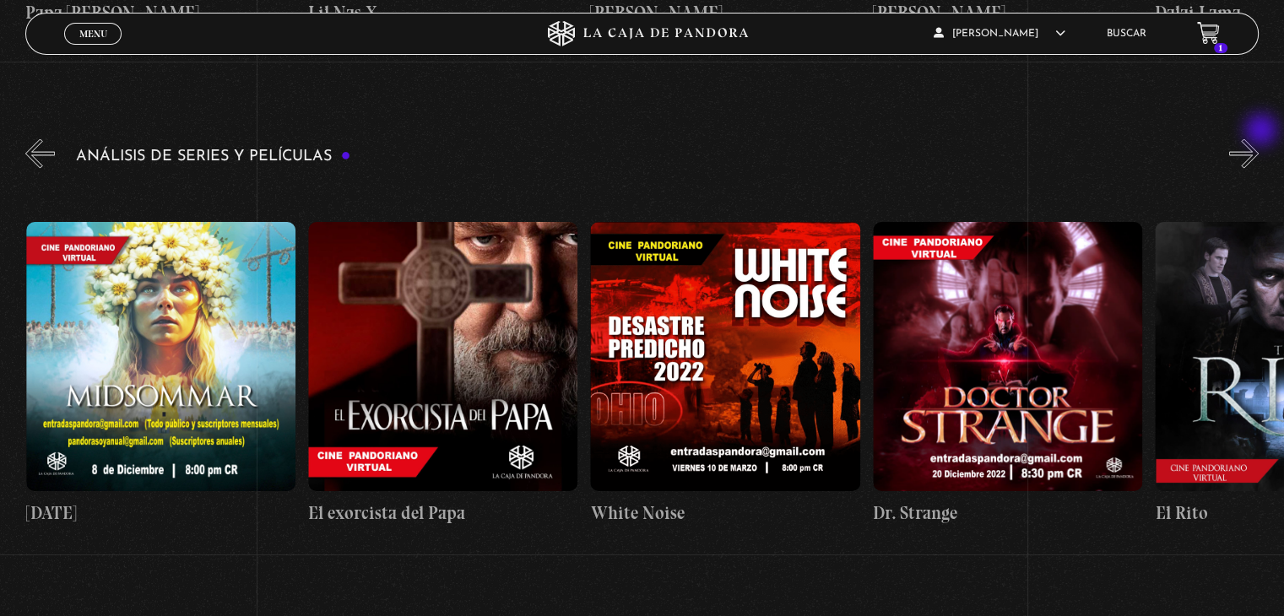
click at [1258, 138] on button "»" at bounding box center [1244, 153] width 30 height 30
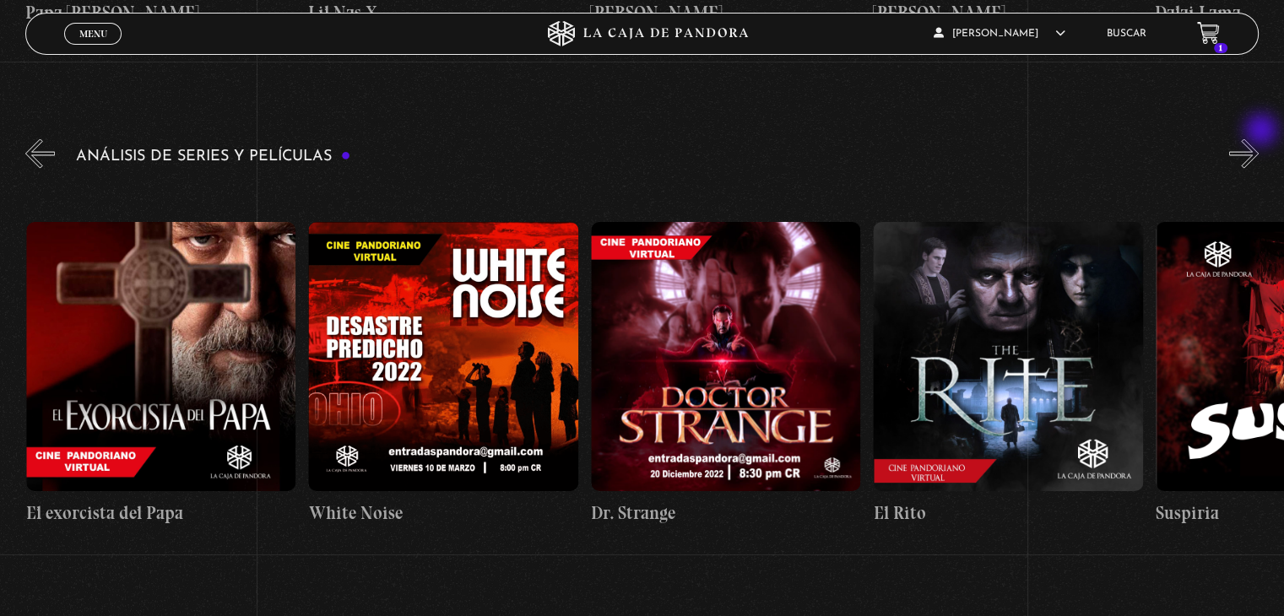
click at [1258, 138] on button "»" at bounding box center [1244, 153] width 30 height 30
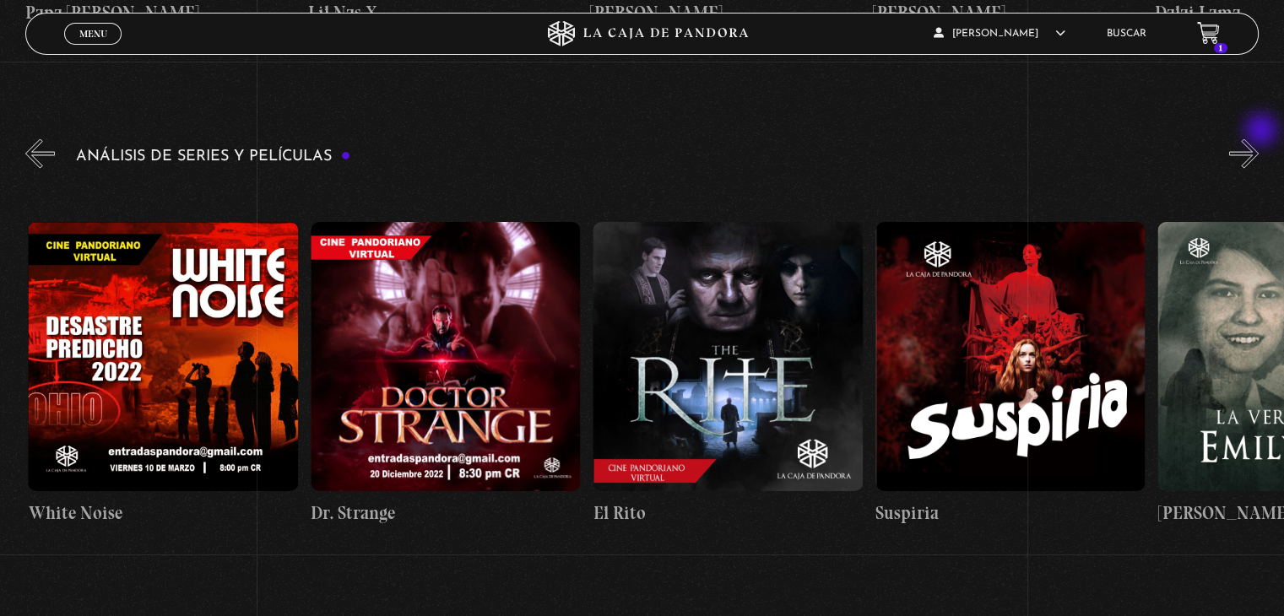
scroll to position [0, 1975]
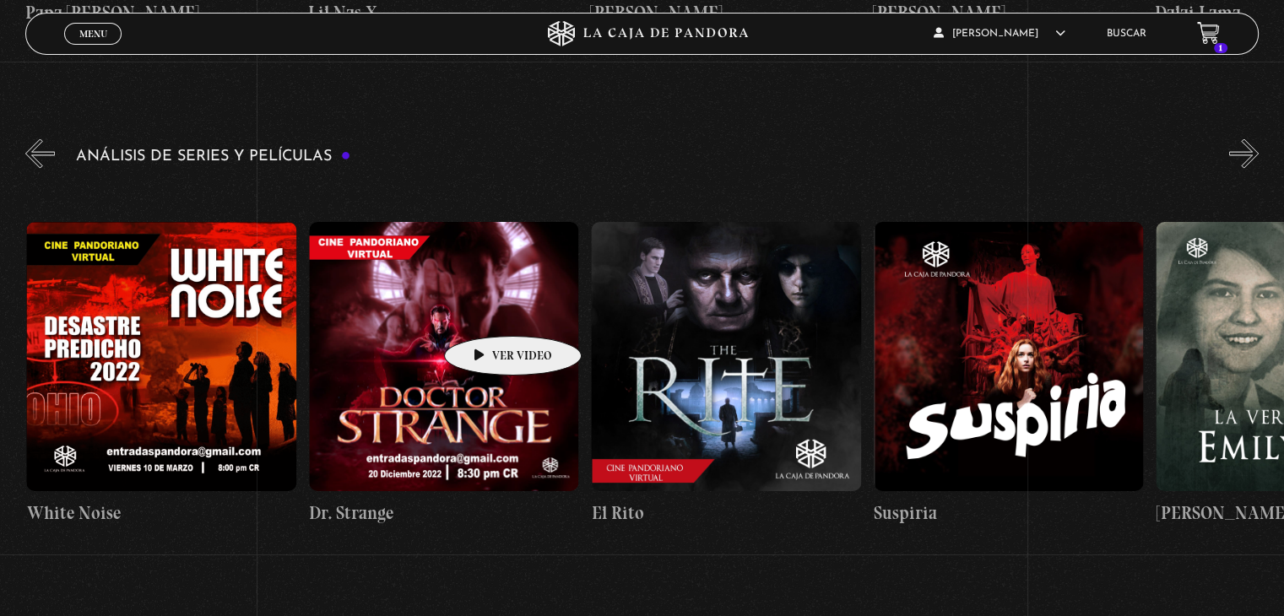
click at [486, 311] on figure at bounding box center [443, 355] width 269 height 269
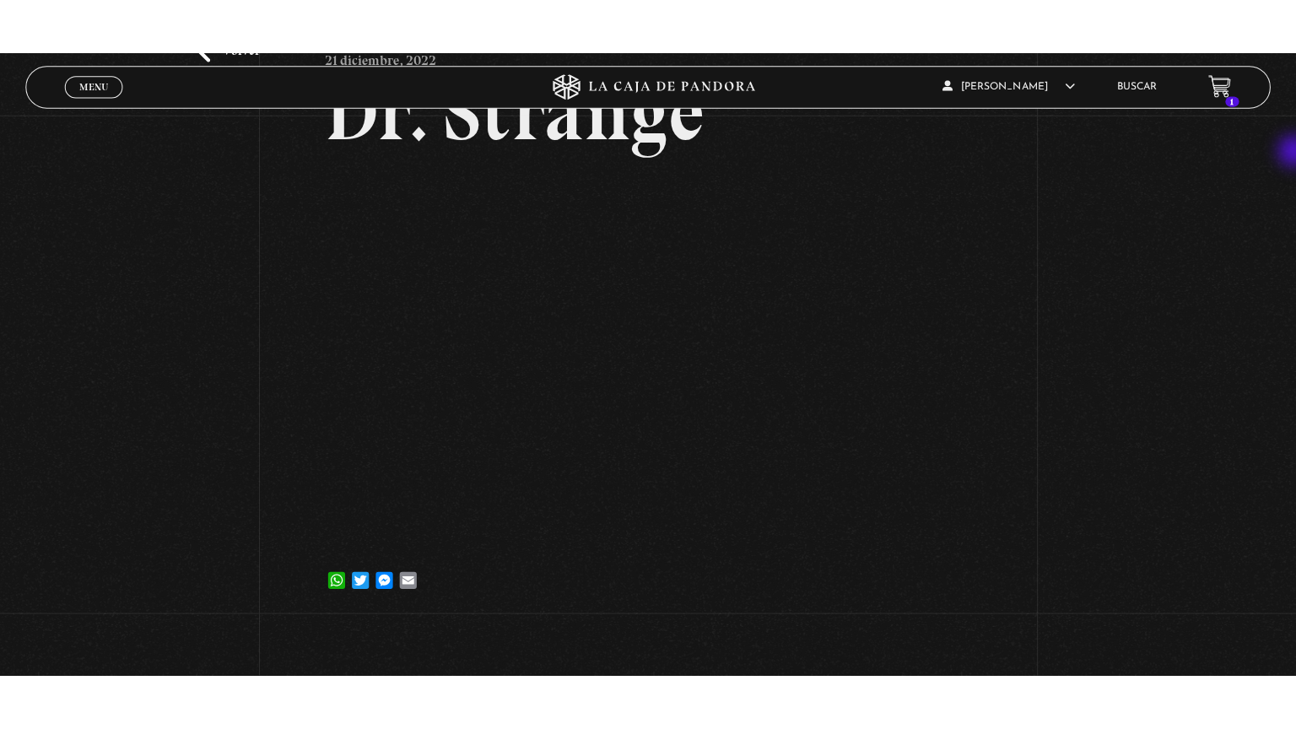
scroll to position [141, 0]
